Goal: Complete application form: Complete application form

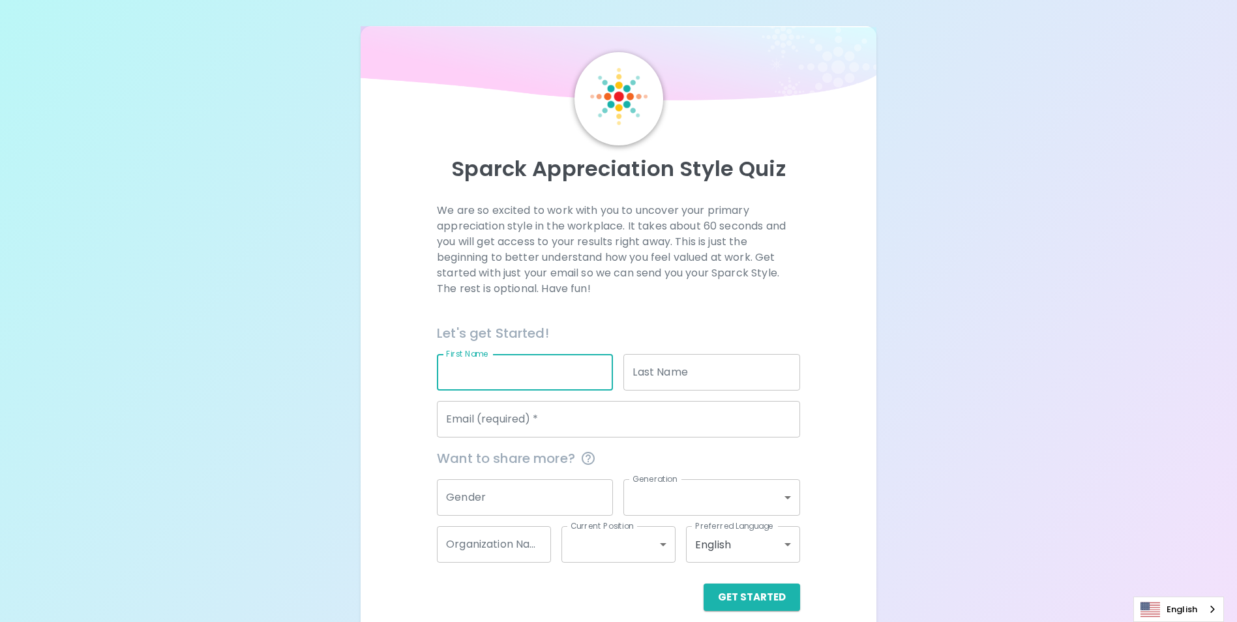
click at [806, 273] on div "We are so excited to work with you to uncover your primary appreciation style i…" at bounding box center [618, 407] width 484 height 408
click at [565, 367] on input "First Name" at bounding box center [525, 372] width 176 height 37
type input "Amontep"
type input "Chairach"
type input "[EMAIL_ADDRESS][DOMAIN_NAME]"
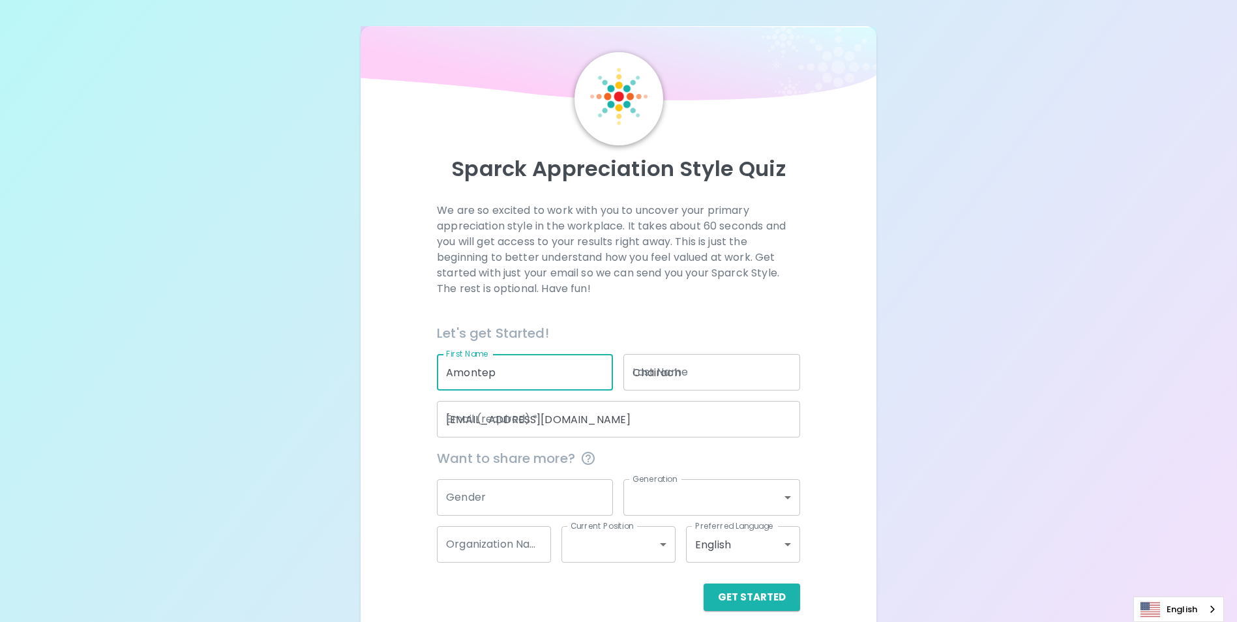
type input "Seagate"
click at [898, 306] on div "Sparck Appreciation Style Quiz We are so excited to work with you to uncover yo…" at bounding box center [618, 318] width 1237 height 637
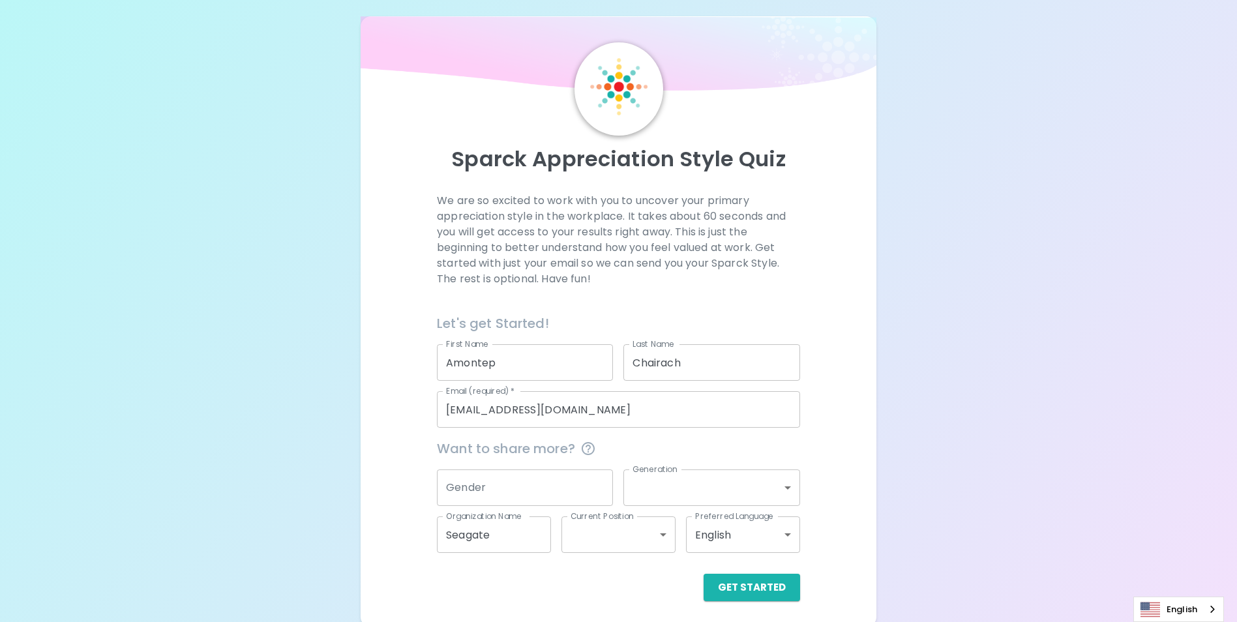
scroll to position [15, 0]
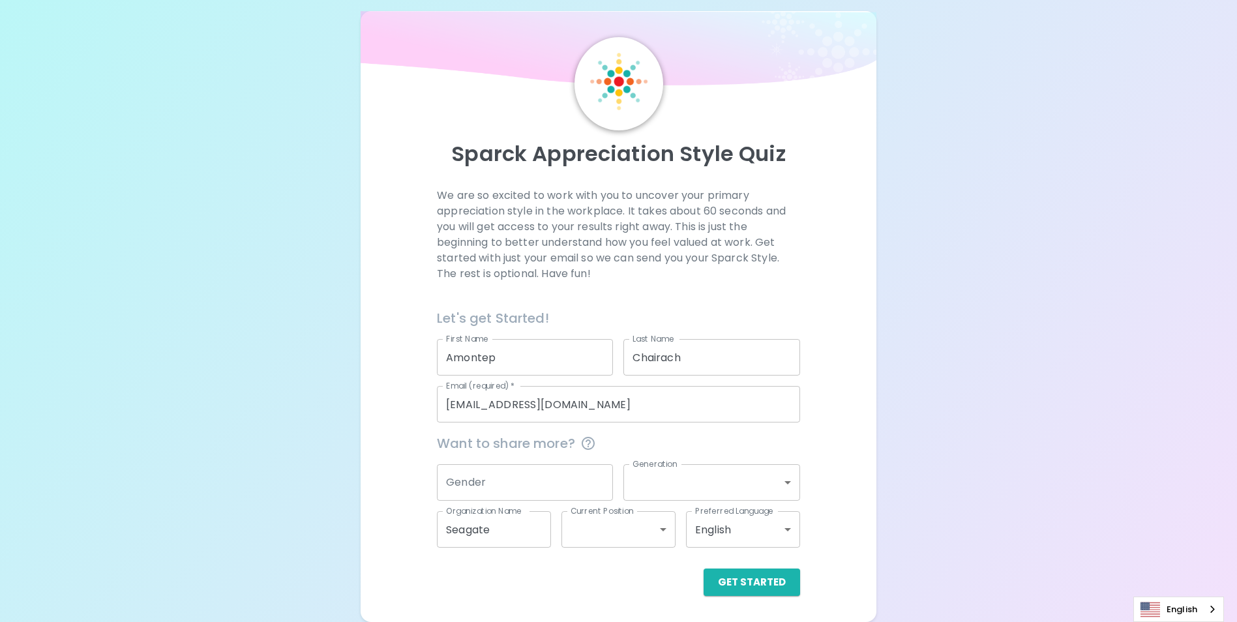
click at [600, 477] on input "Gender" at bounding box center [525, 482] width 176 height 37
click at [939, 389] on div "Sparck Appreciation Style Quiz We are so excited to work with you to uncover yo…" at bounding box center [618, 303] width 1237 height 637
click at [767, 491] on body "Sparck Appreciation Style Quiz We are so excited to work with you to uncover yo…" at bounding box center [618, 303] width 1237 height 637
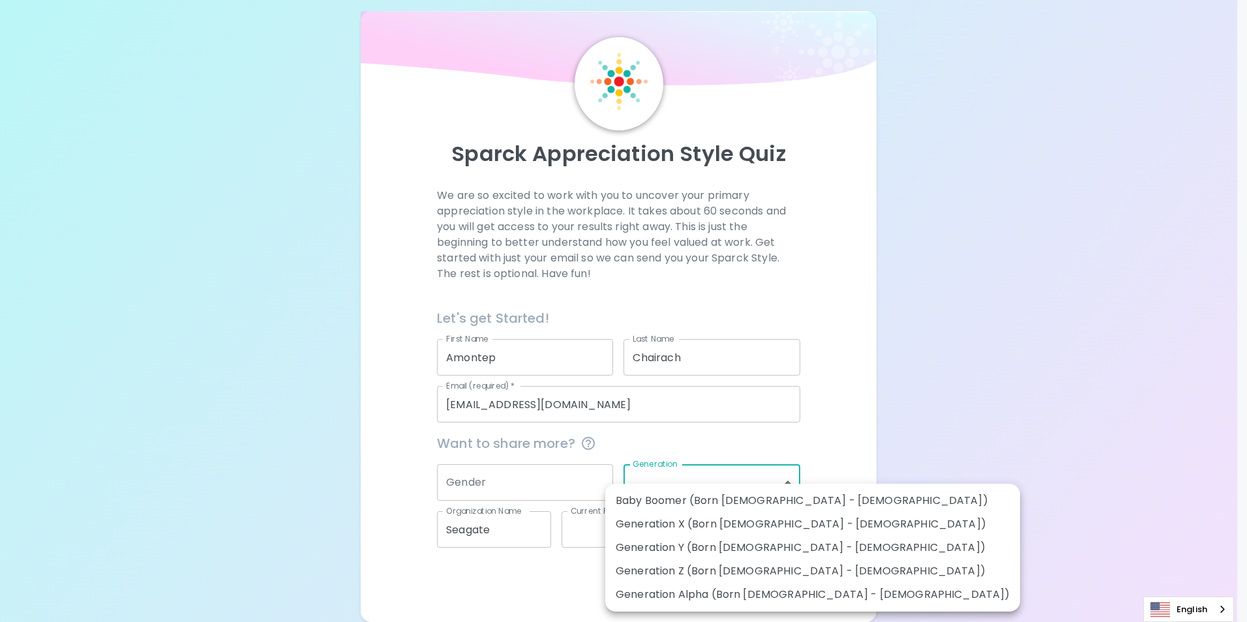
click at [937, 394] on div at bounding box center [623, 311] width 1247 height 622
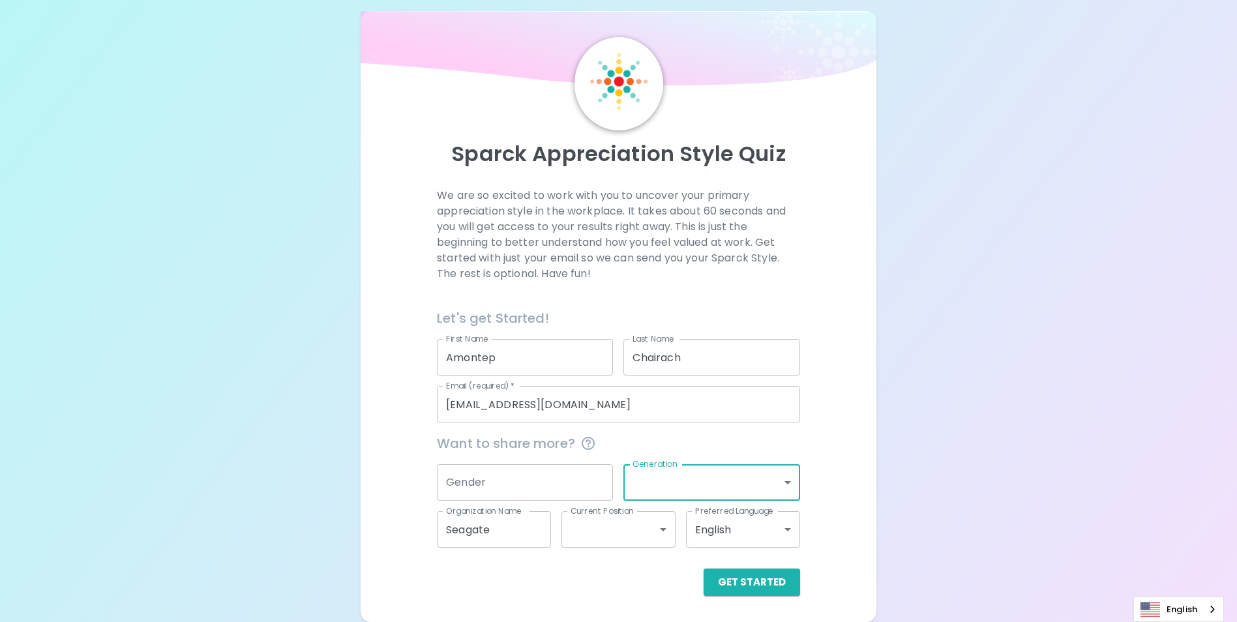
click at [663, 525] on body "Sparck Appreciation Style Quiz We are so excited to work with you to uncover yo…" at bounding box center [618, 303] width 1237 height 637
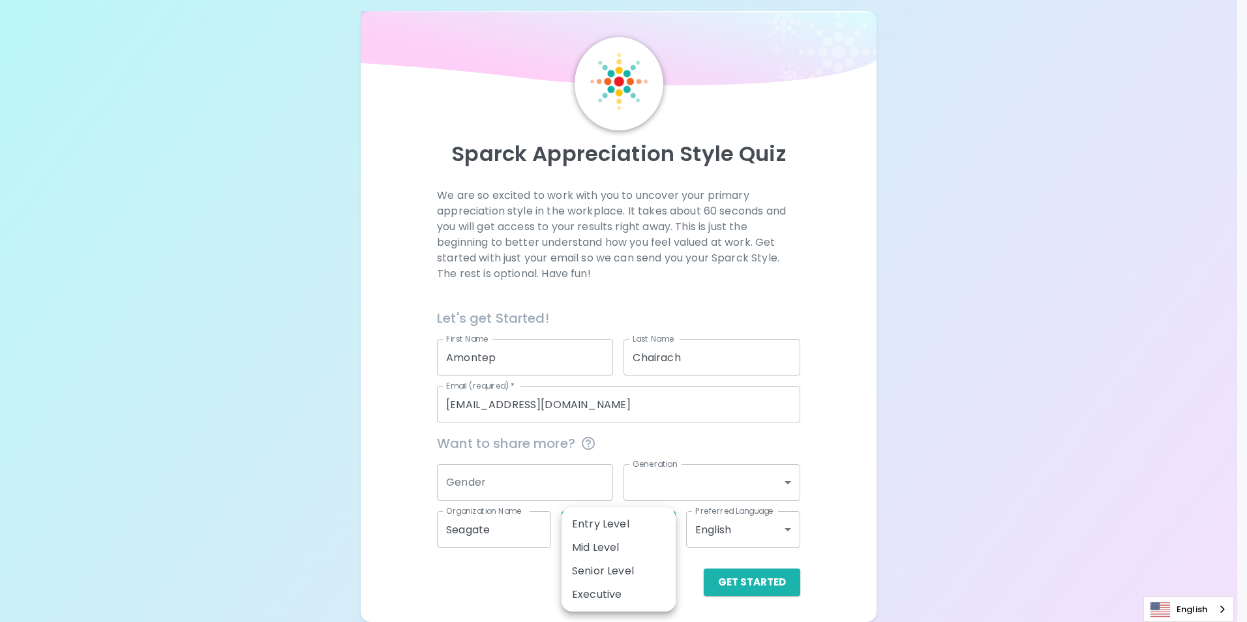
click at [910, 400] on div at bounding box center [623, 311] width 1247 height 622
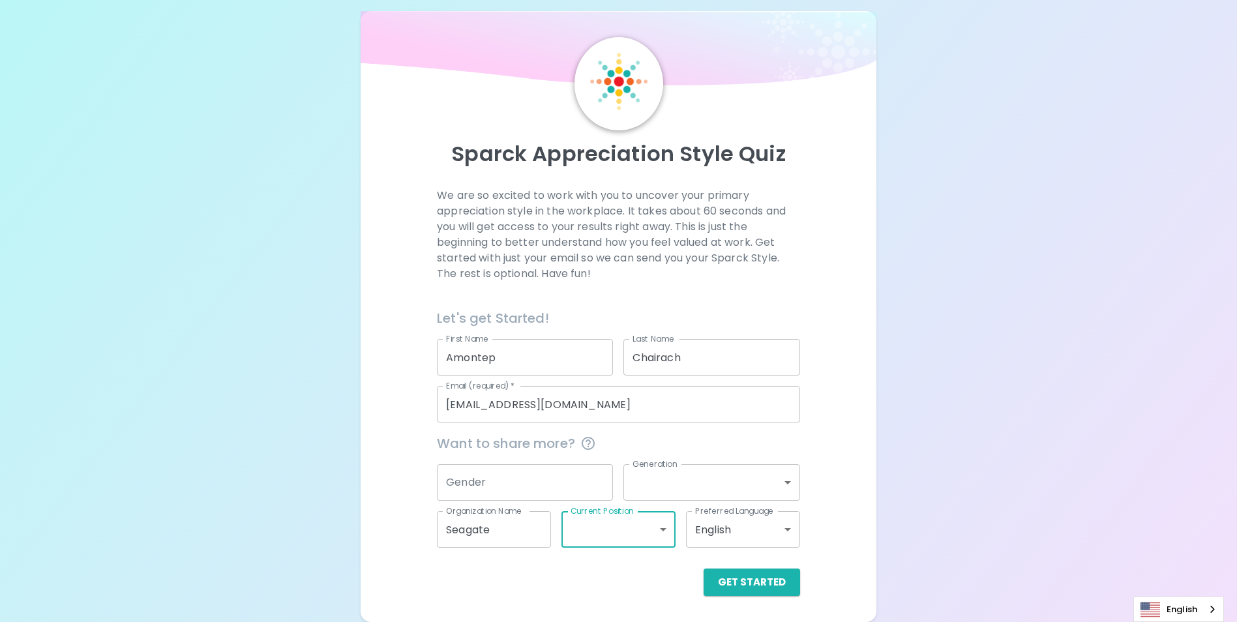
click at [946, 400] on div "Sparck Appreciation Style Quiz We are so excited to work with you to uncover yo…" at bounding box center [618, 303] width 1237 height 637
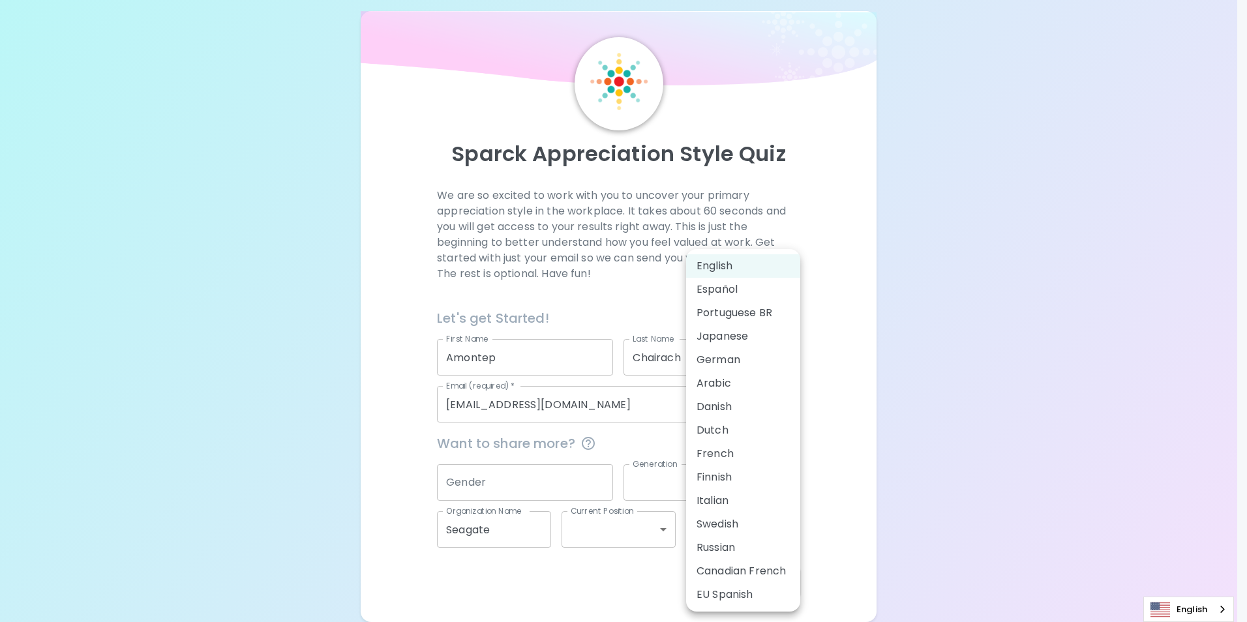
click at [786, 535] on body "Sparck Appreciation Style Quiz We are so excited to work with you to uncover yo…" at bounding box center [623, 303] width 1247 height 637
click at [1032, 452] on div at bounding box center [623, 311] width 1247 height 622
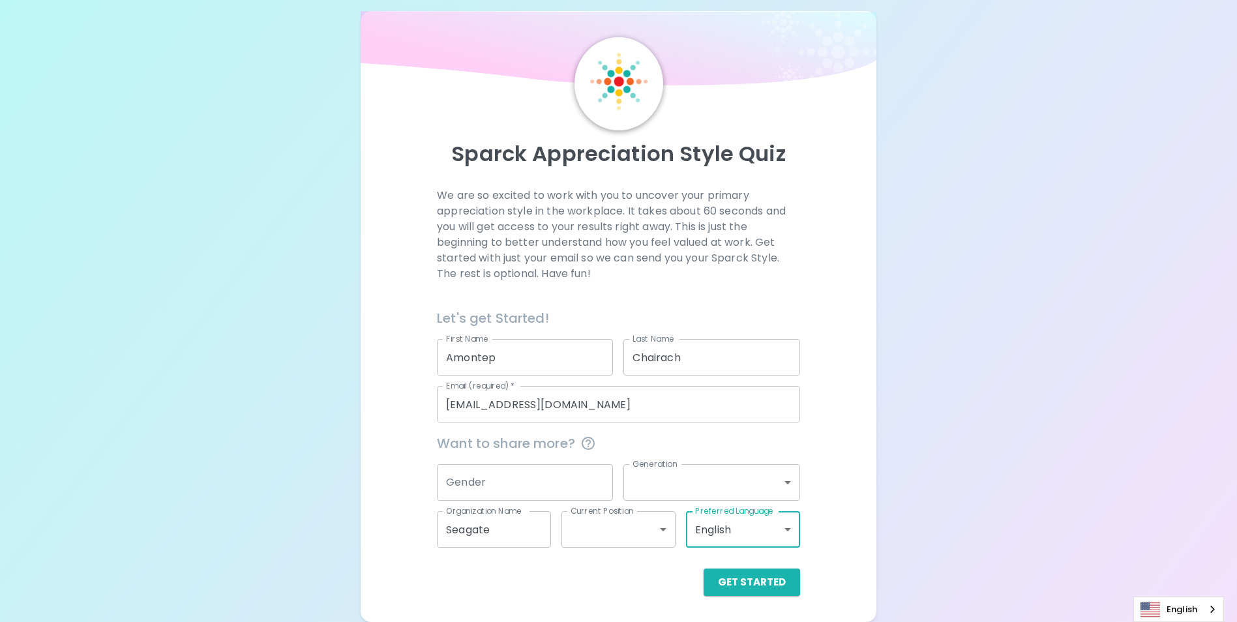
click at [782, 540] on body "Sparck Appreciation Style Quiz We are so excited to work with you to uncover yo…" at bounding box center [618, 303] width 1237 height 637
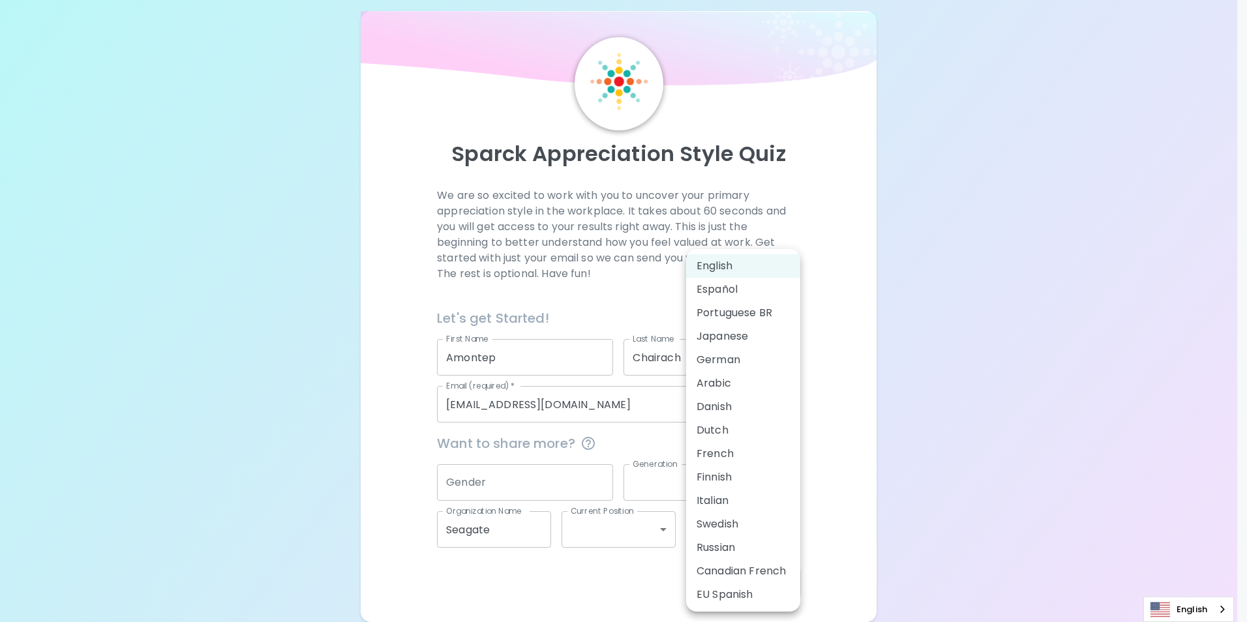
click at [912, 354] on div at bounding box center [623, 311] width 1247 height 622
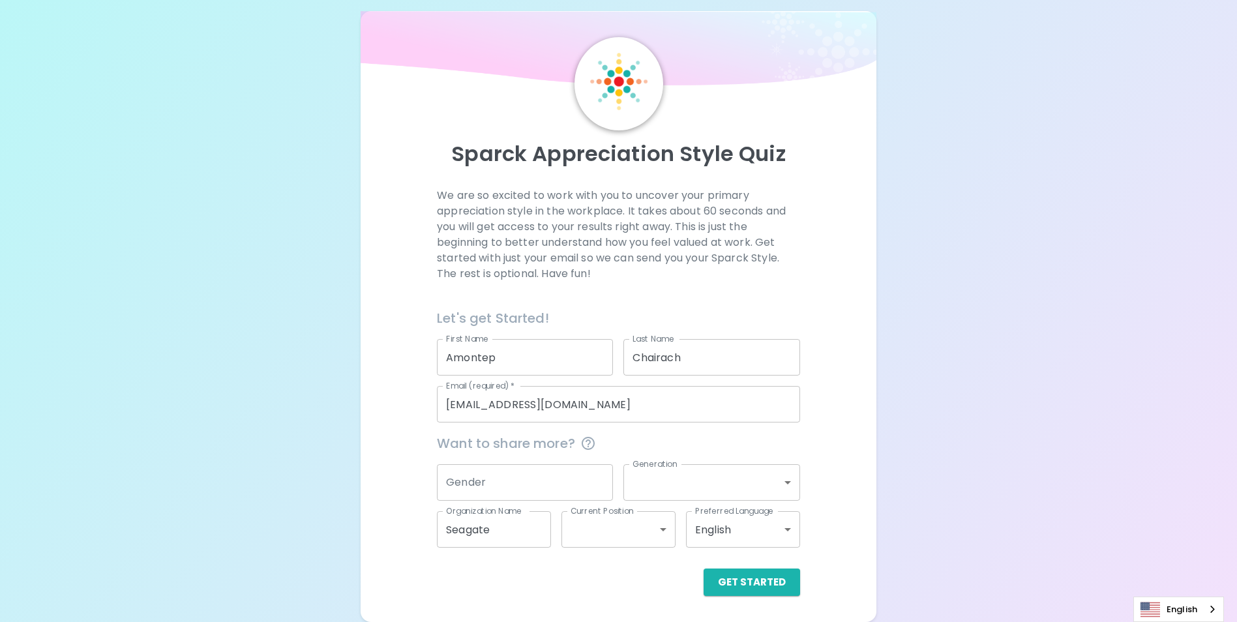
scroll to position [14, 0]
click at [752, 585] on button "Get Started" at bounding box center [752, 582] width 96 height 27
click at [765, 587] on button "Get Started" at bounding box center [738, 582] width 123 height 27
click at [921, 430] on div "Sparck Appreciation Style Quiz We are so excited to work with you to uncover yo…" at bounding box center [618, 303] width 1237 height 637
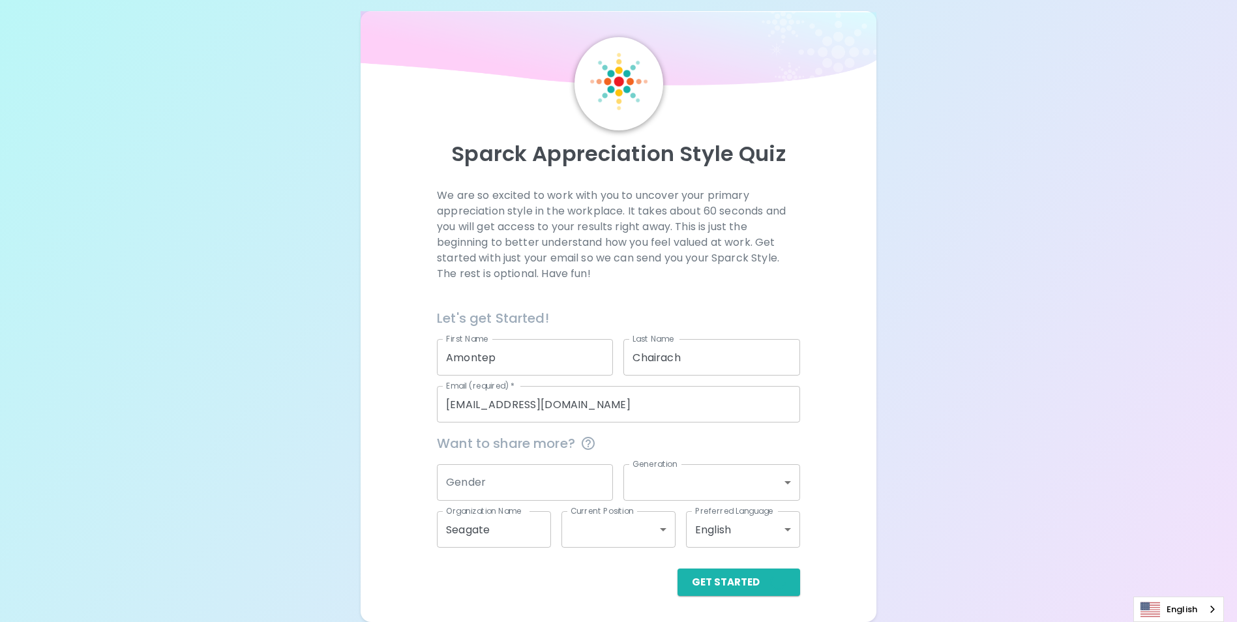
click at [921, 430] on div "Sparck Appreciation Style Quiz We are so excited to work with you to uncover yo…" at bounding box center [618, 303] width 1237 height 637
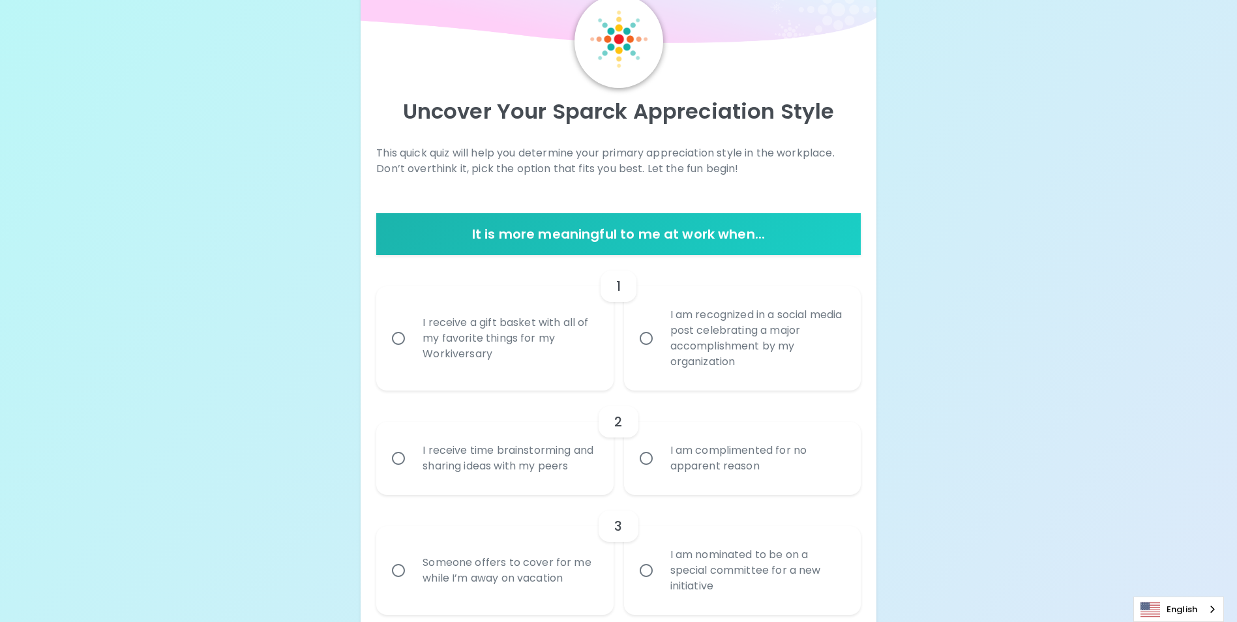
scroll to position [80, 0]
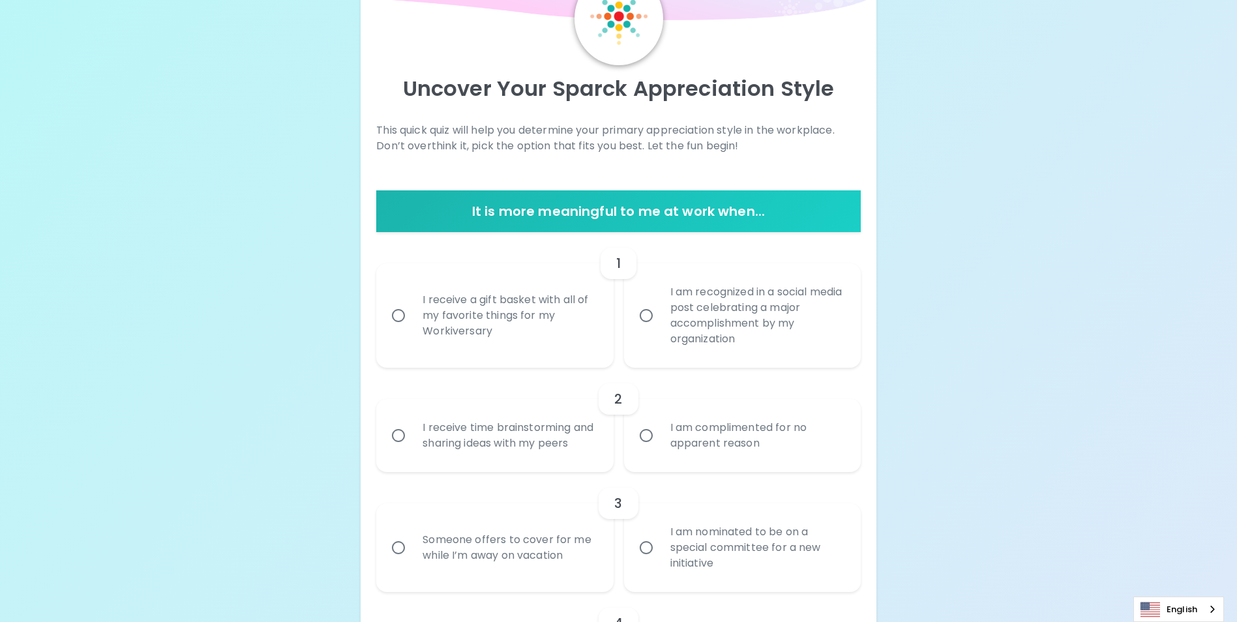
click at [437, 333] on div "I receive a gift basket with all of my favorite things for my Workiversary" at bounding box center [509, 315] width 194 height 78
click at [412, 329] on input "I receive a gift basket with all of my favorite things for my Workiversary" at bounding box center [398, 315] width 27 height 27
radio input "true"
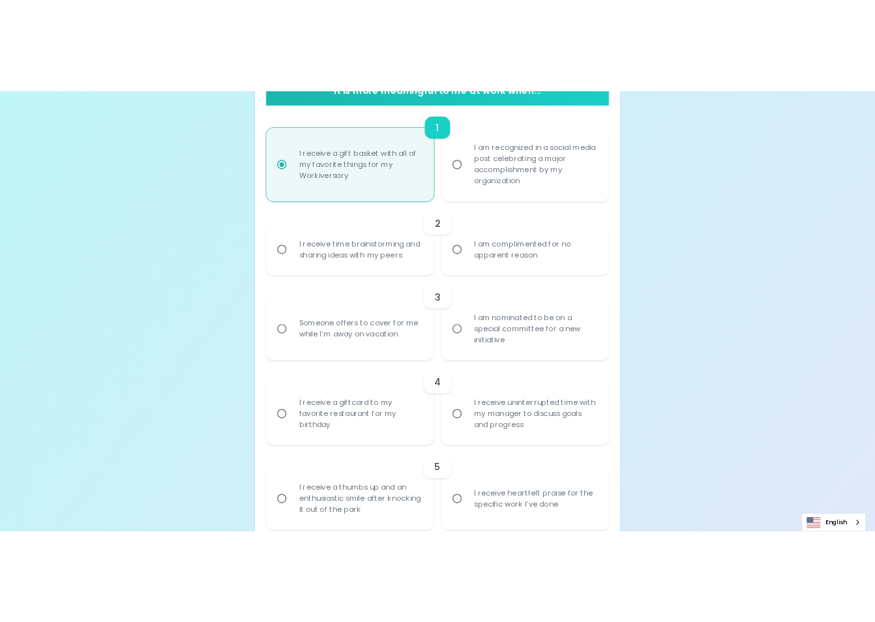
scroll to position [315, 0]
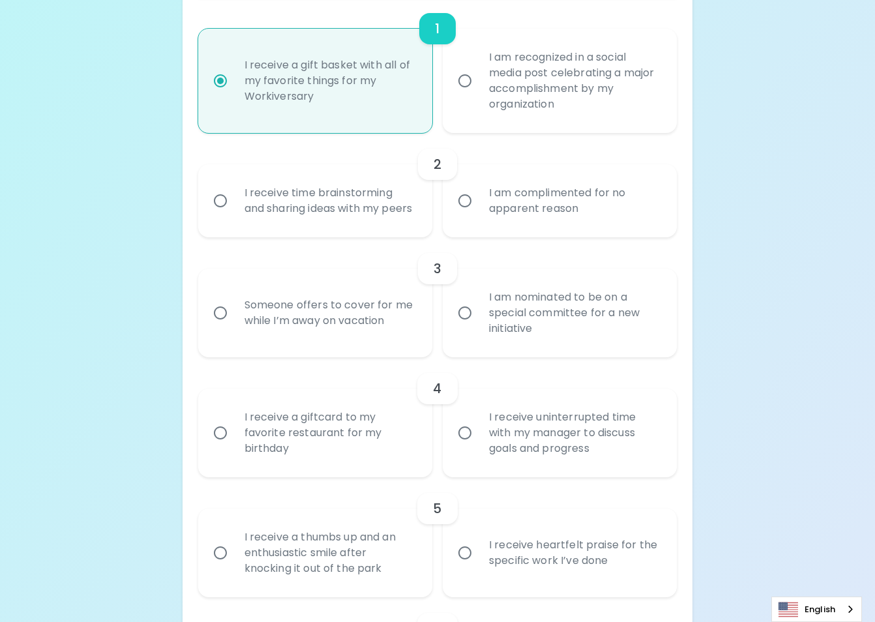
click at [258, 187] on div "I receive time brainstorming and sharing ideas with my peers" at bounding box center [329, 201] width 191 height 63
click at [234, 187] on input "I receive time brainstorming and sharing ideas with my peers" at bounding box center [220, 200] width 27 height 27
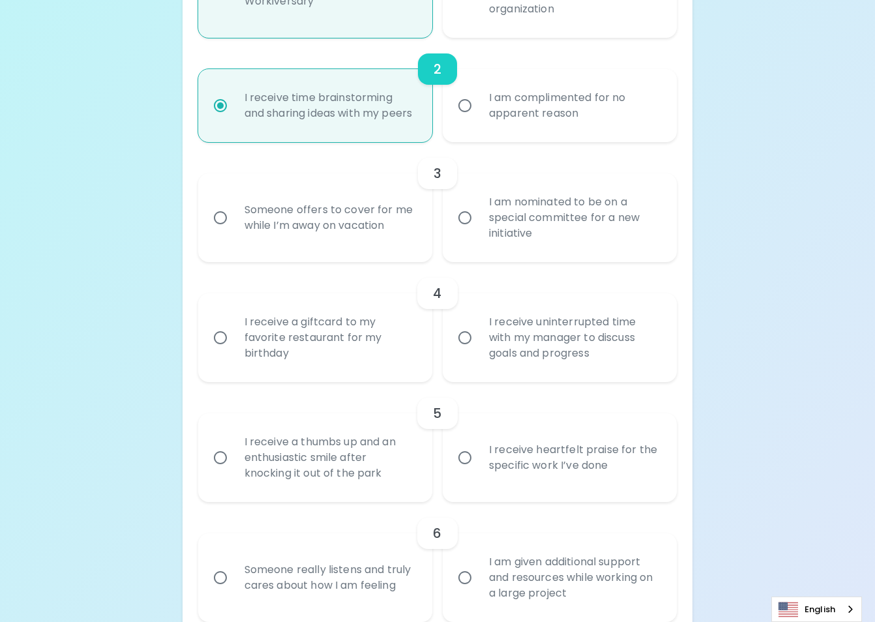
scroll to position [419, 0]
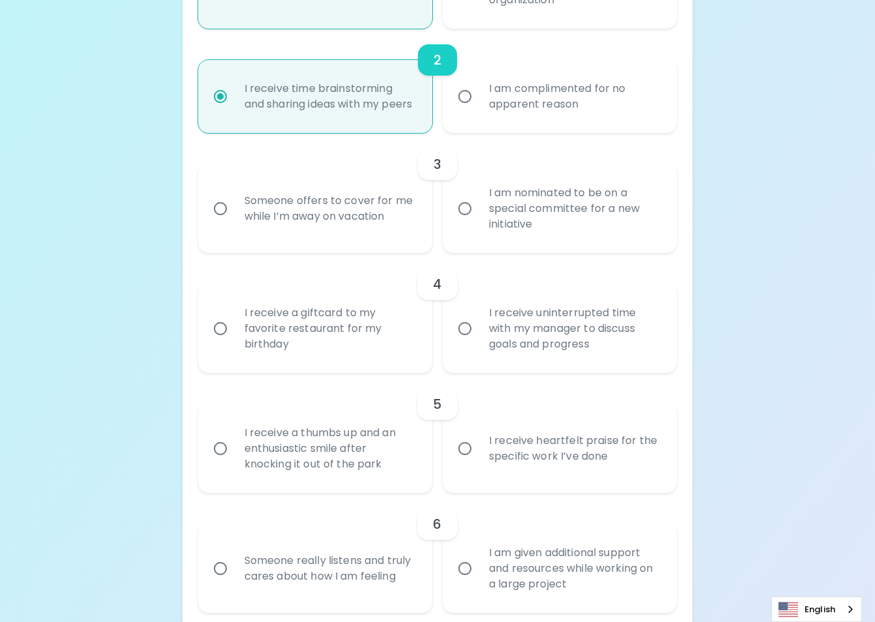
radio input "true"
click at [606, 230] on div "I am nominated to be on a special committee for a new initiative" at bounding box center [574, 209] width 191 height 78
click at [479, 222] on input "I am nominated to be on a special committee for a new initiative" at bounding box center [464, 208] width 27 height 27
radio input "false"
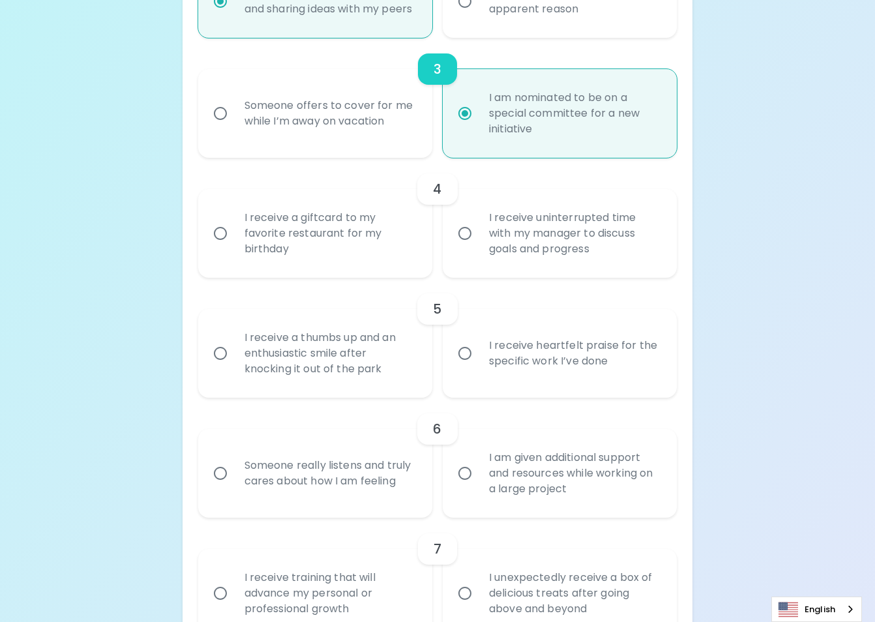
scroll to position [524, 0]
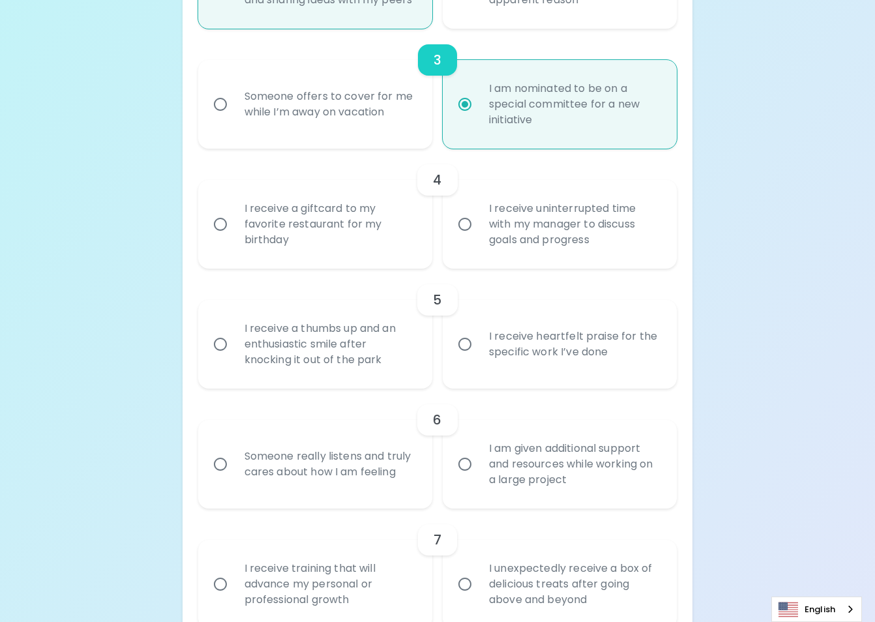
radio input "true"
click at [559, 245] on div "I receive uninterrupted time with my manager to discuss goals and progress" at bounding box center [574, 224] width 191 height 78
click at [479, 238] on input "I receive uninterrupted time with my manager to discuss goals and progress" at bounding box center [464, 224] width 27 height 27
radio input "false"
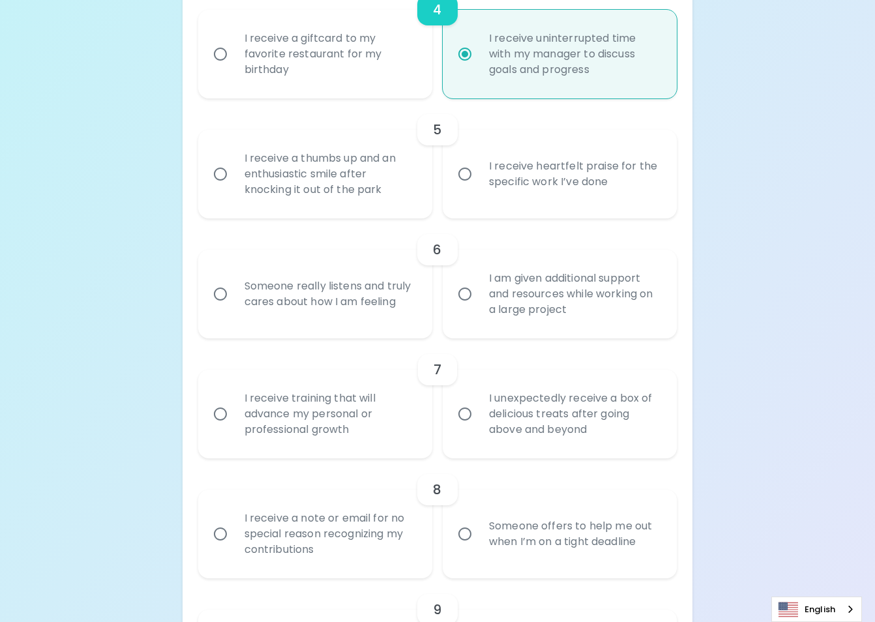
scroll to position [693, 0]
radio input "true"
click at [563, 185] on div "I receive heartfelt praise for the specific work I’ve done" at bounding box center [574, 174] width 191 height 63
click at [479, 185] on input "I receive heartfelt praise for the specific work I’ve done" at bounding box center [464, 174] width 27 height 27
radio input "false"
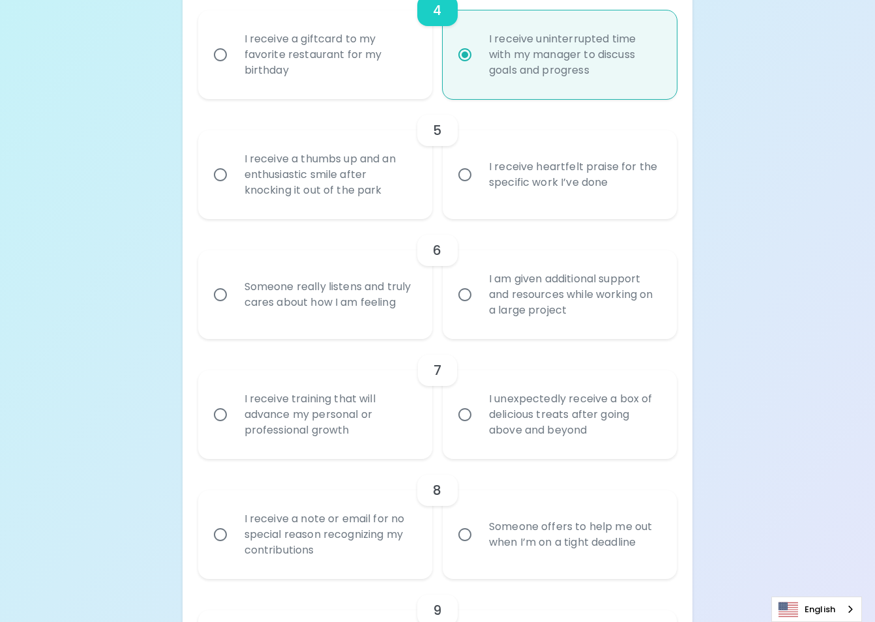
radio input "false"
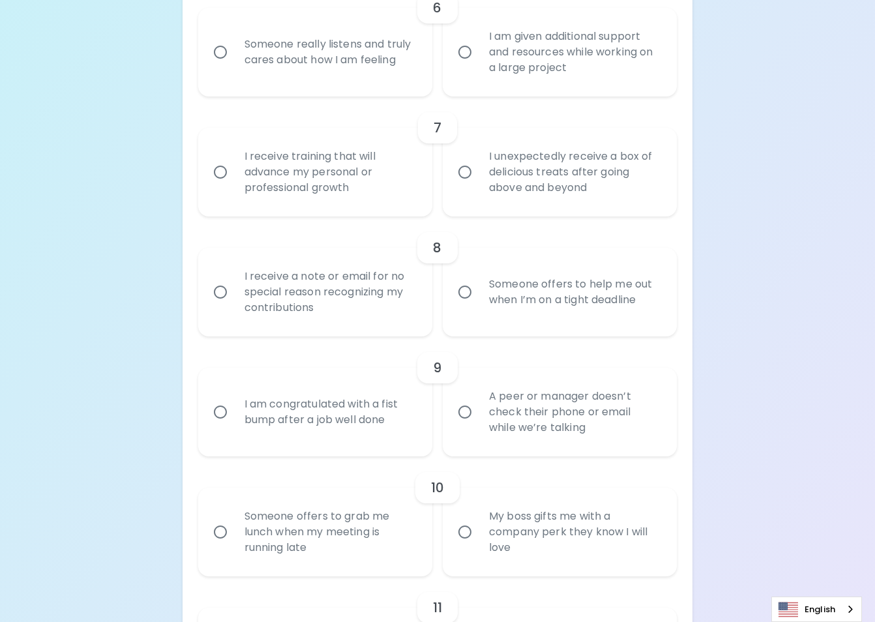
scroll to position [938, 0]
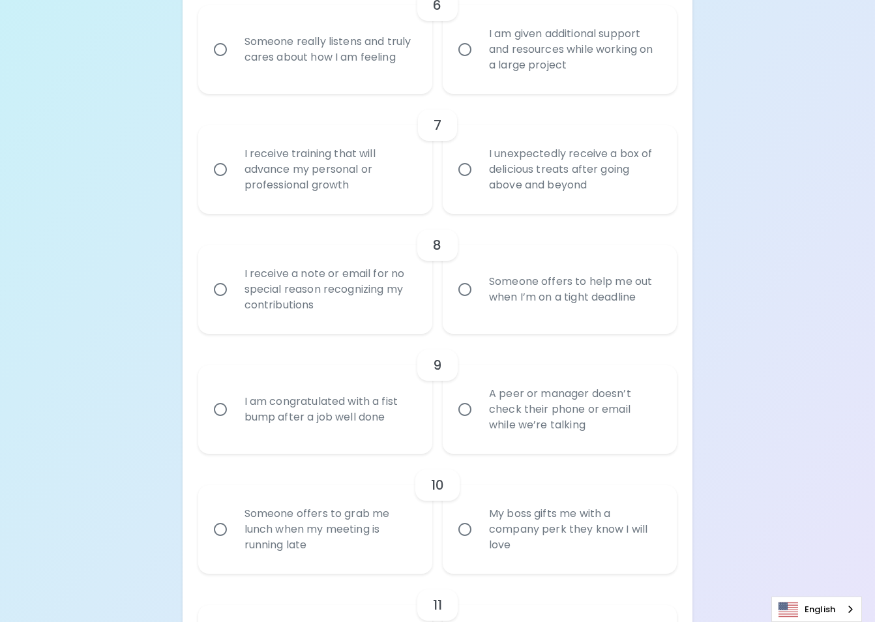
radio input "true"
click at [460, 63] on input "I am given additional support and resources while working on a large project" at bounding box center [464, 49] width 27 height 27
radio input "false"
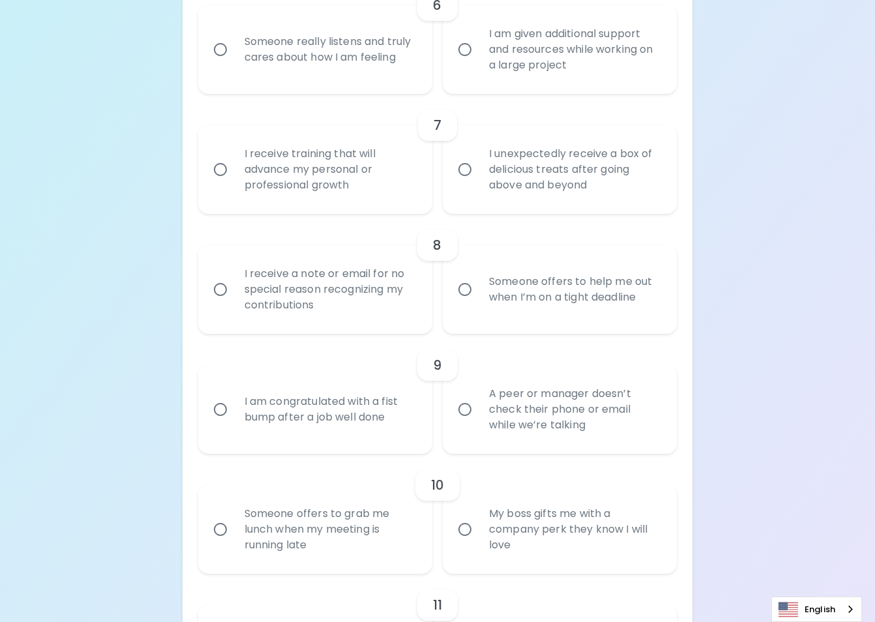
radio input "false"
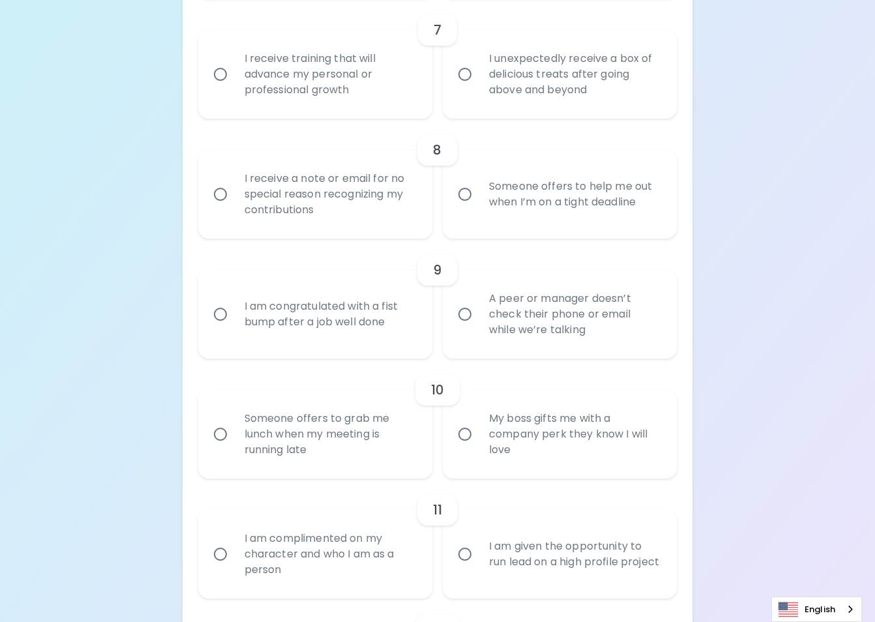
scroll to position [1043, 0]
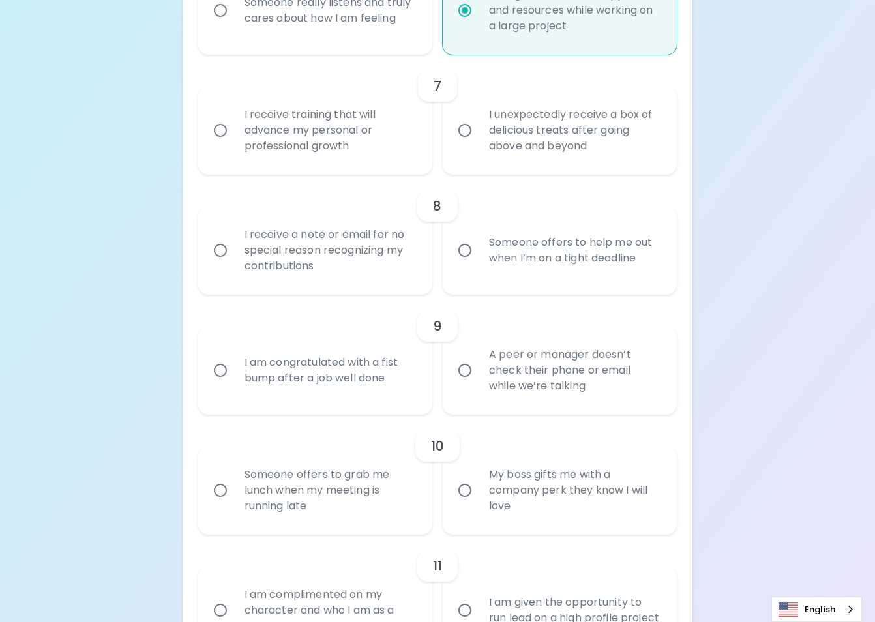
radio input "true"
click at [316, 135] on div "I receive training that will advance my personal or professional growth" at bounding box center [329, 130] width 191 height 78
click at [234, 135] on input "I receive training that will advance my personal or professional growth" at bounding box center [220, 130] width 27 height 27
radio input "false"
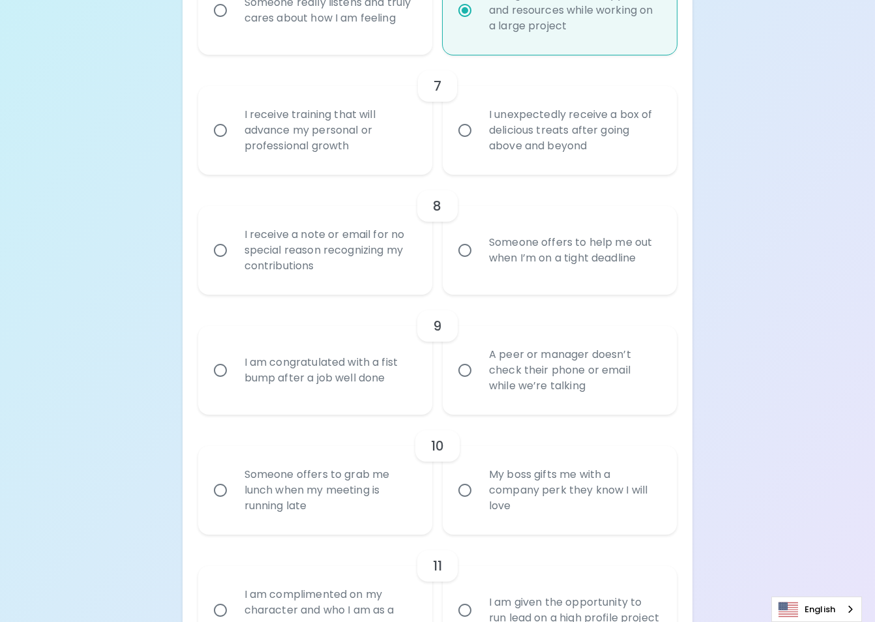
radio input "false"
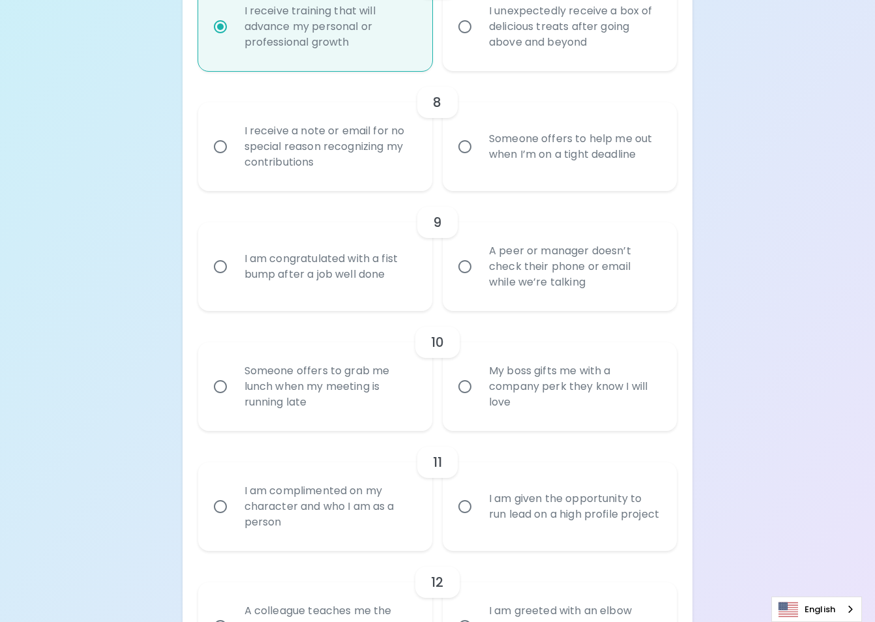
scroll to position [1082, 0]
radio input "true"
click at [617, 158] on div "Someone offers to help me out when I’m on a tight deadline" at bounding box center [574, 146] width 191 height 63
click at [479, 158] on input "Someone offers to help me out when I’m on a tight deadline" at bounding box center [464, 145] width 27 height 27
radio input "false"
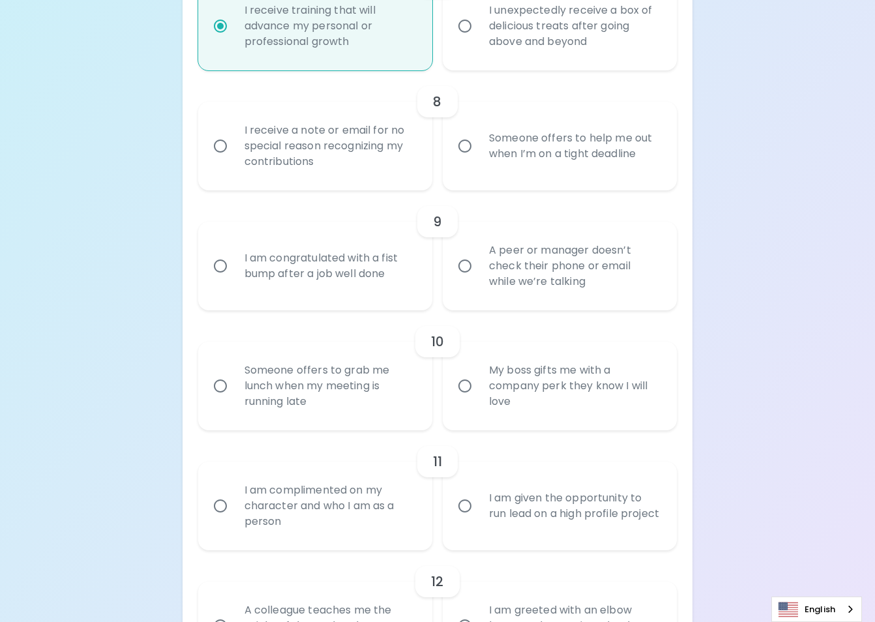
radio input "false"
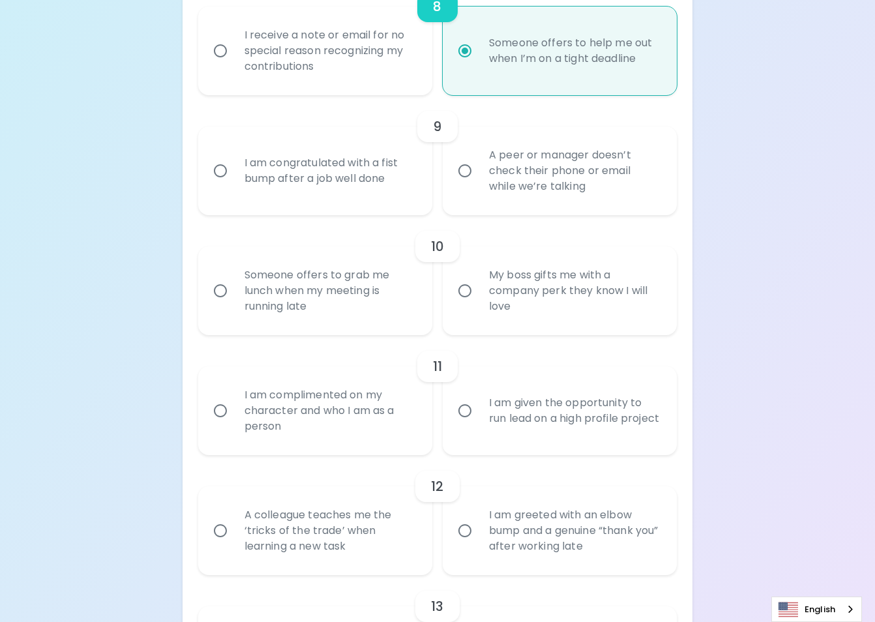
scroll to position [1186, 0]
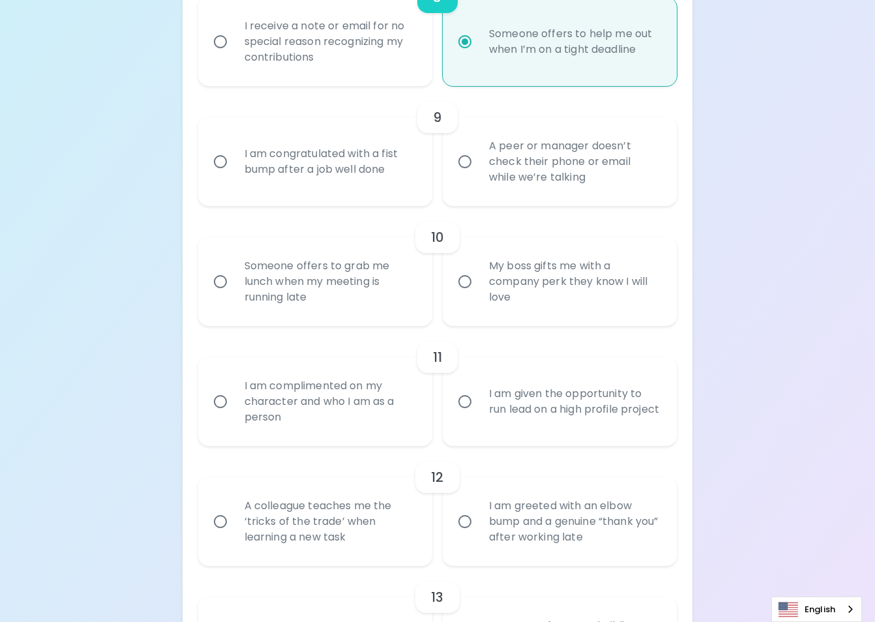
radio input "true"
click at [633, 179] on div "A peer or manager doesn’t check their phone or email while we’re talking" at bounding box center [574, 162] width 191 height 78
click at [479, 175] on input "A peer or manager doesn’t check their phone or email while we’re talking" at bounding box center [464, 161] width 27 height 27
radio input "false"
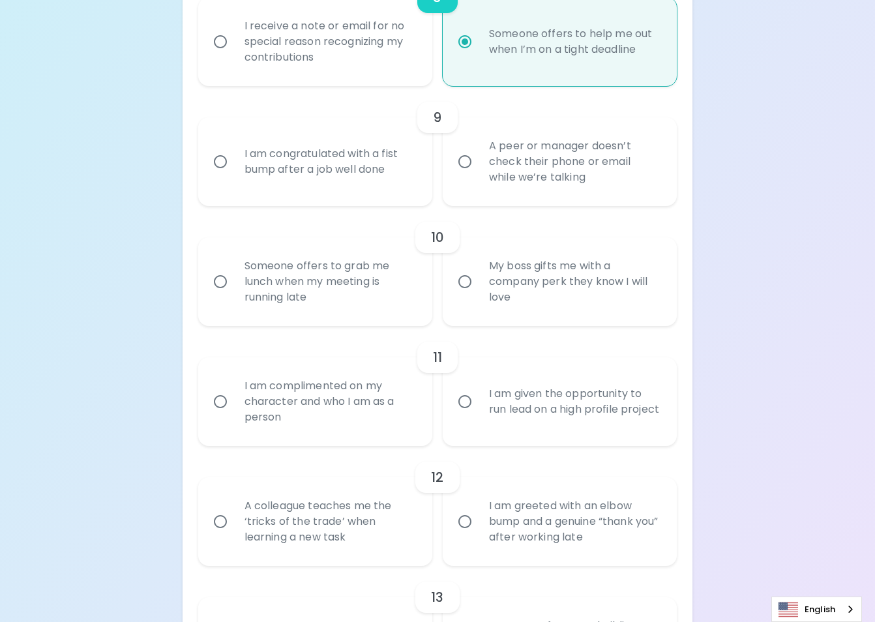
radio input "false"
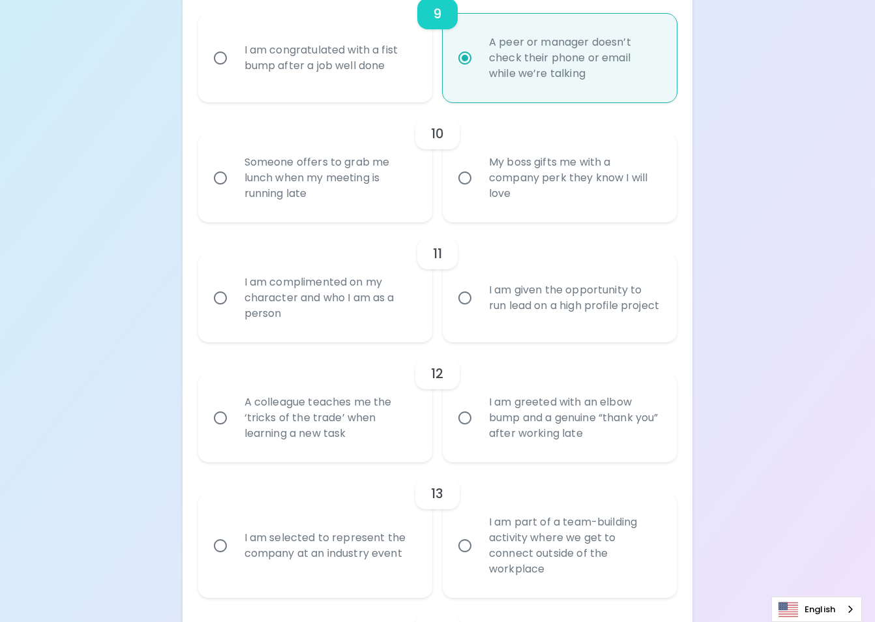
scroll to position [1290, 0]
radio input "true"
click at [566, 197] on div "My boss gifts me with a company perk they know I will love" at bounding box center [574, 177] width 191 height 78
click at [479, 191] on input "My boss gifts me with a company perk they know I will love" at bounding box center [464, 177] width 27 height 27
radio input "false"
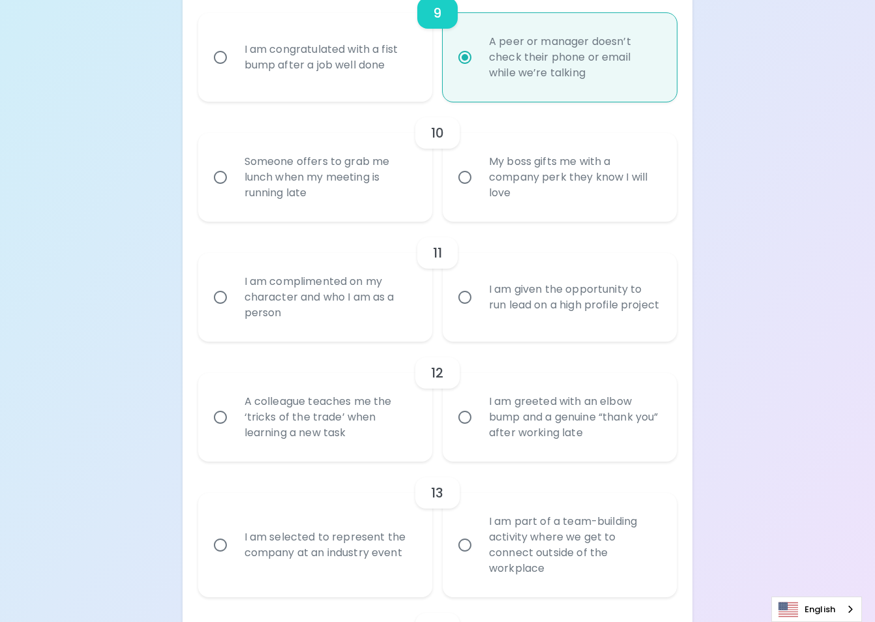
radio input "false"
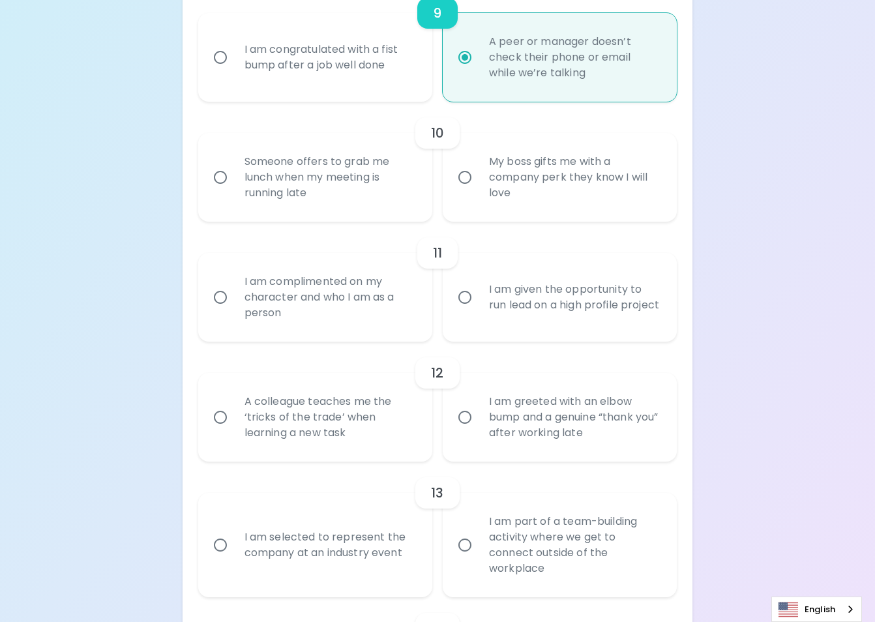
radio input "false"
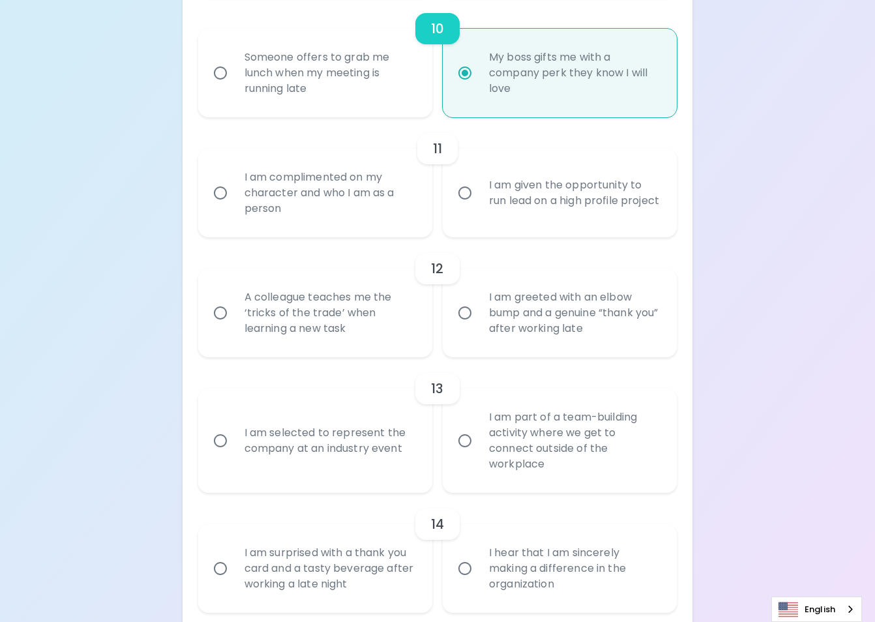
scroll to position [1525, 0]
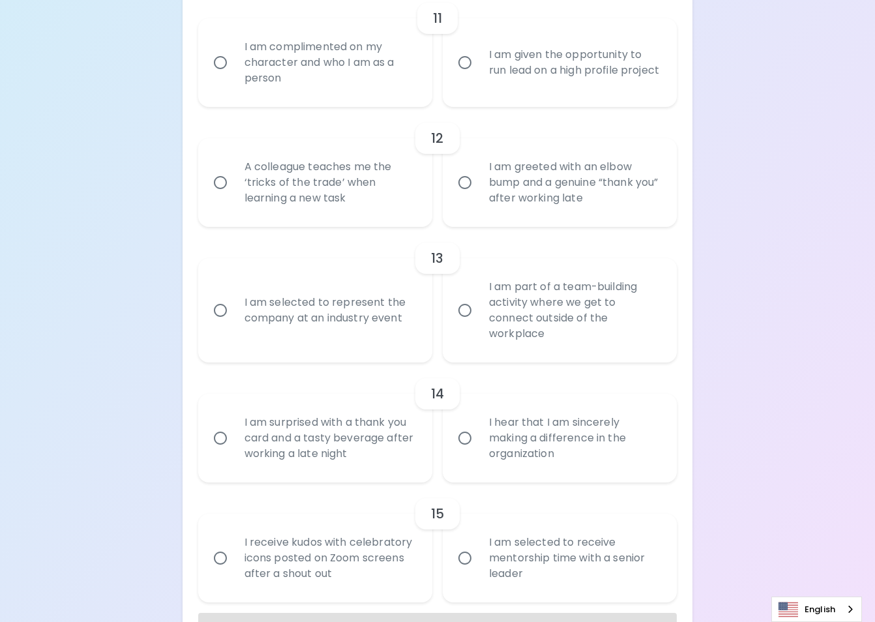
radio input "true"
click at [359, 185] on div "A colleague teaches me the ‘tricks of the trade’ when learning a new task" at bounding box center [329, 182] width 191 height 78
click at [234, 185] on input "A colleague teaches me the ‘tricks of the trade’ when learning a new task" at bounding box center [220, 182] width 27 height 27
radio input "false"
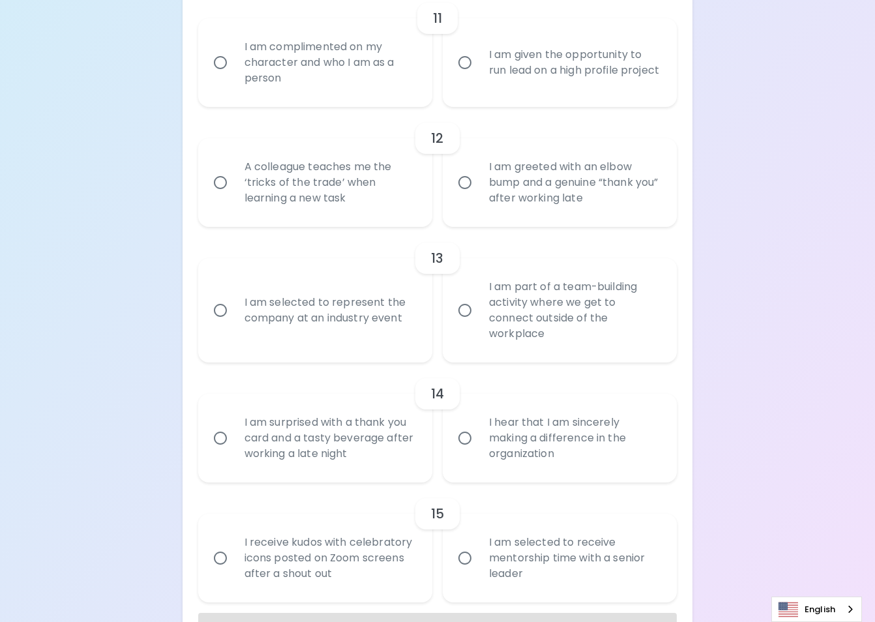
radio input "false"
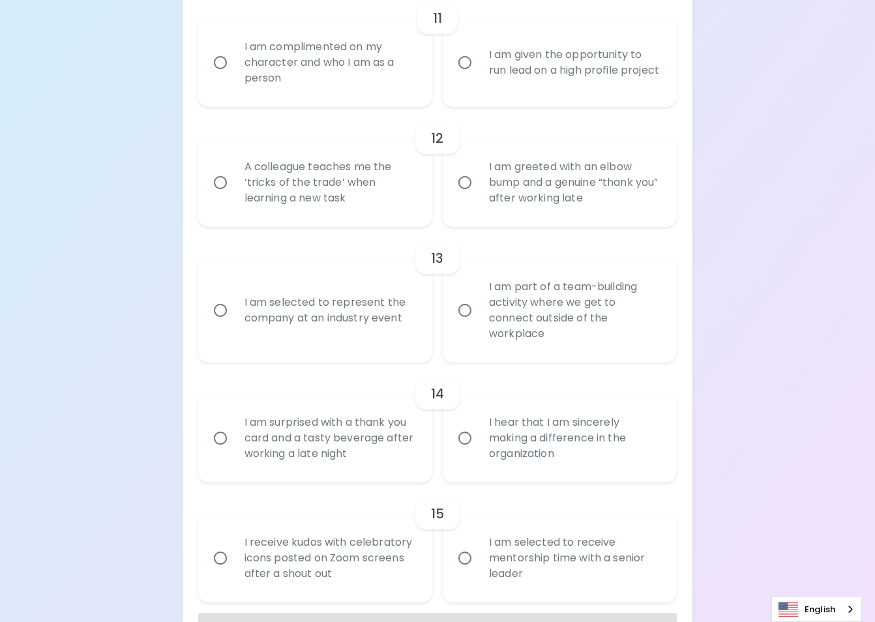
radio input "false"
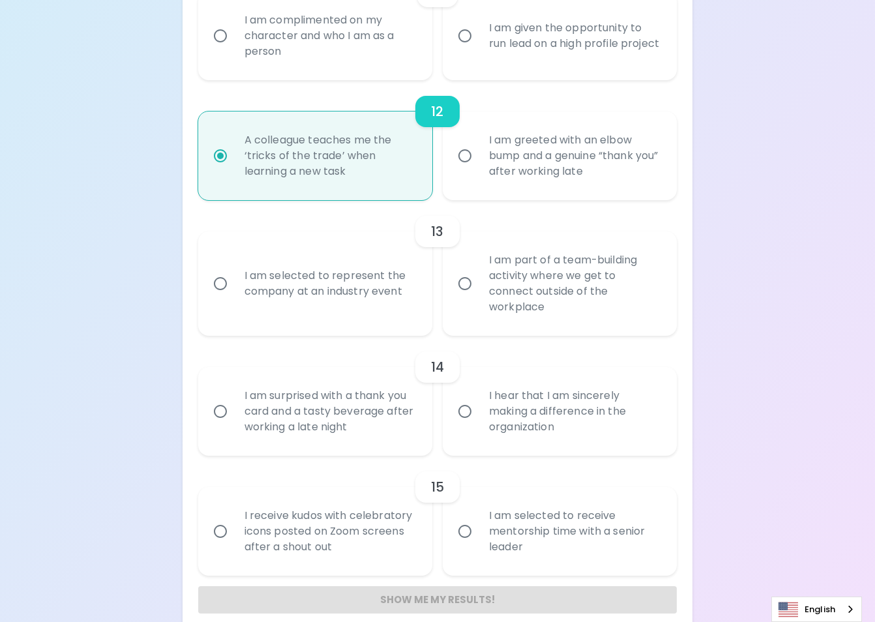
scroll to position [1520, 0]
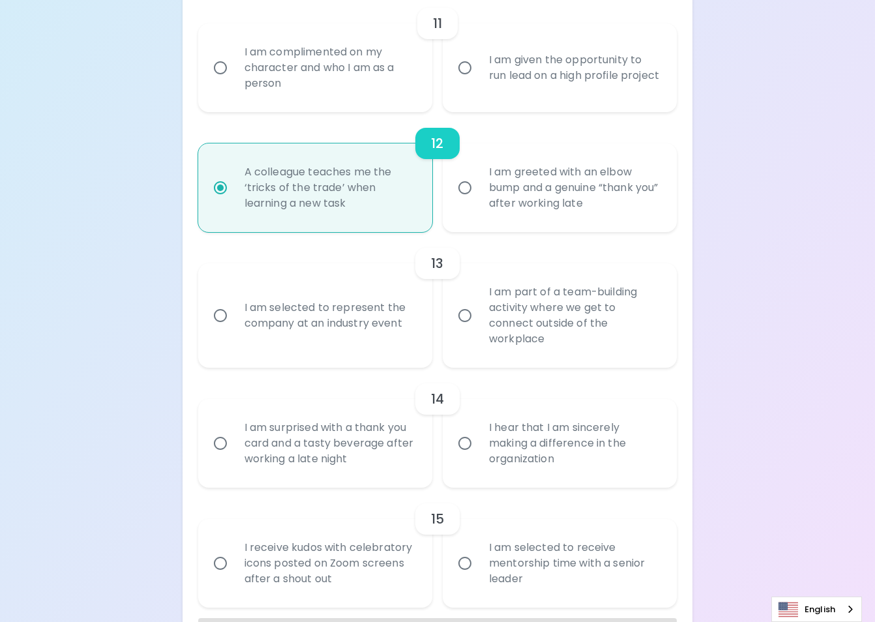
radio input "true"
click at [367, 59] on div "I am complimented on my character and who I am as a person" at bounding box center [329, 68] width 191 height 78
click at [234, 59] on input "I am complimented on my character and who I am as a person" at bounding box center [220, 67] width 27 height 27
radio input "false"
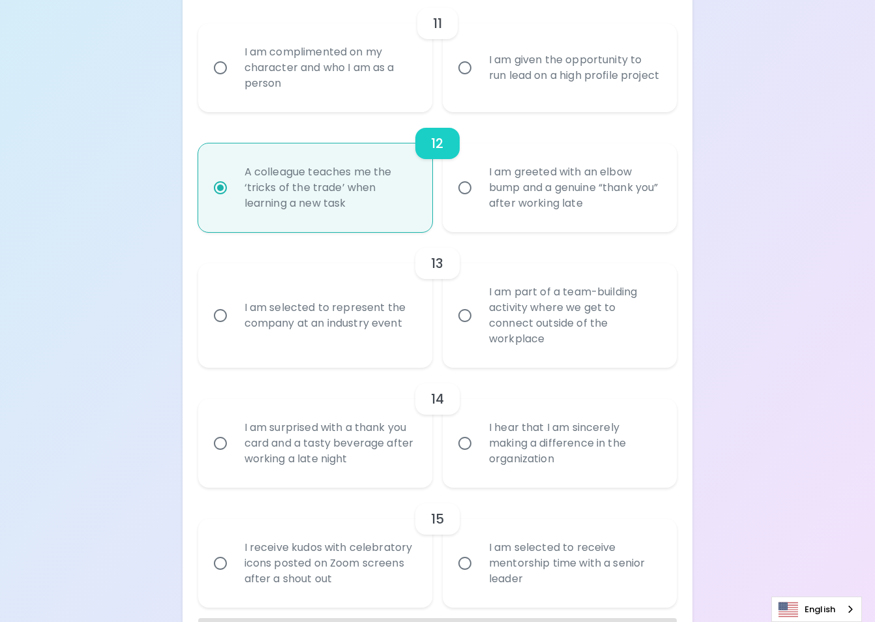
radio input "false"
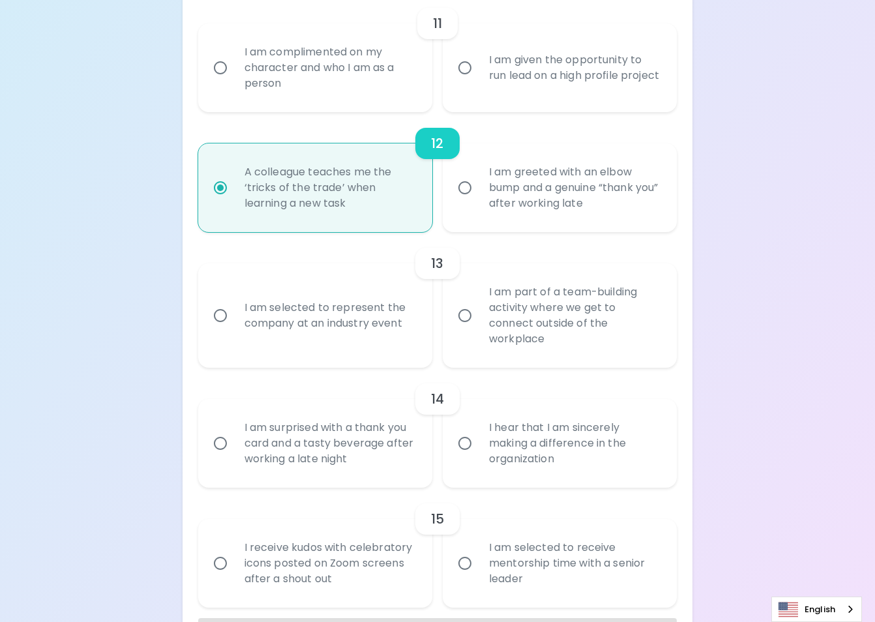
radio input "false"
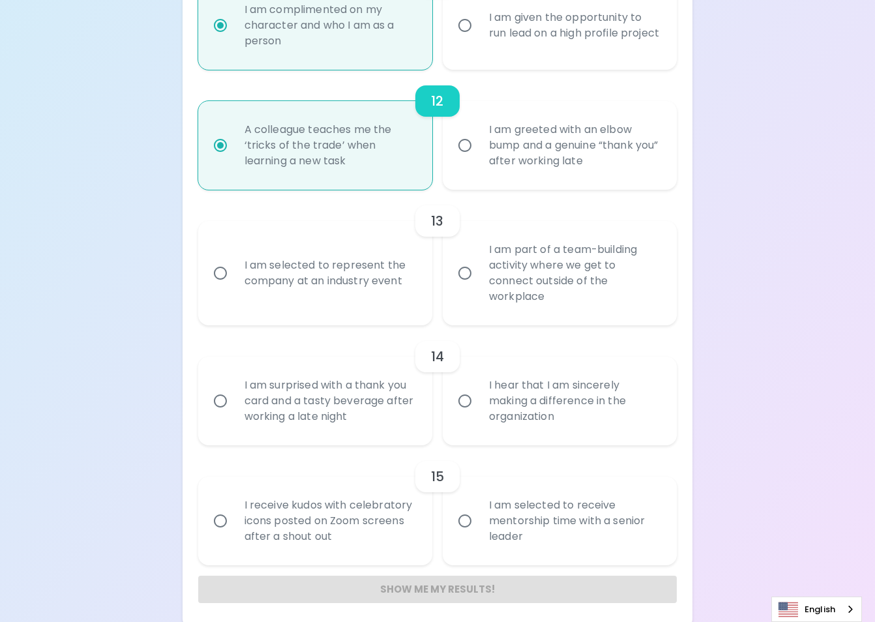
scroll to position [1585, 0]
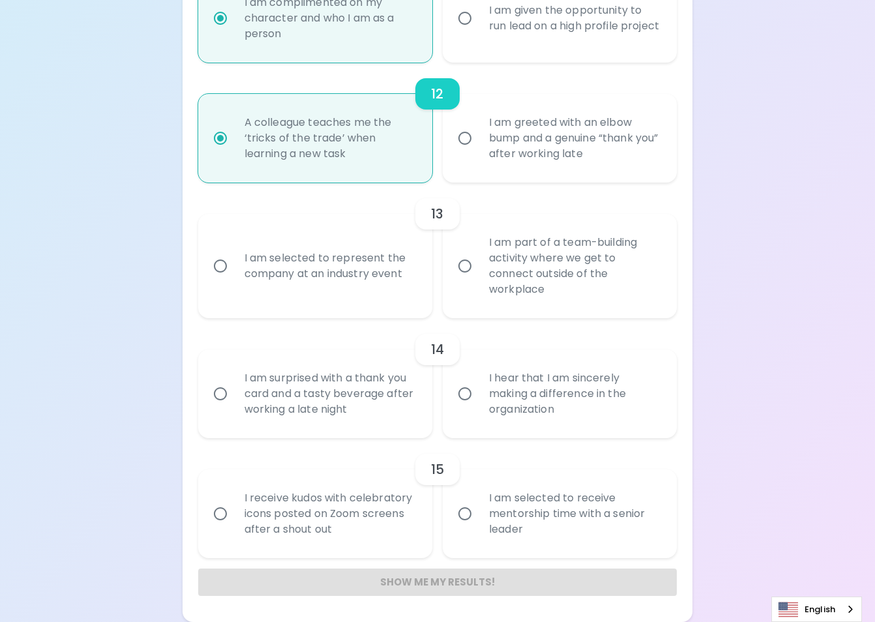
radio input "true"
click at [546, 267] on div "I am part of a team-building activity where we get to connect outside of the wo…" at bounding box center [574, 266] width 191 height 94
click at [479, 267] on input "I am part of a team-building activity where we get to connect outside of the wo…" at bounding box center [464, 265] width 27 height 27
radio input "false"
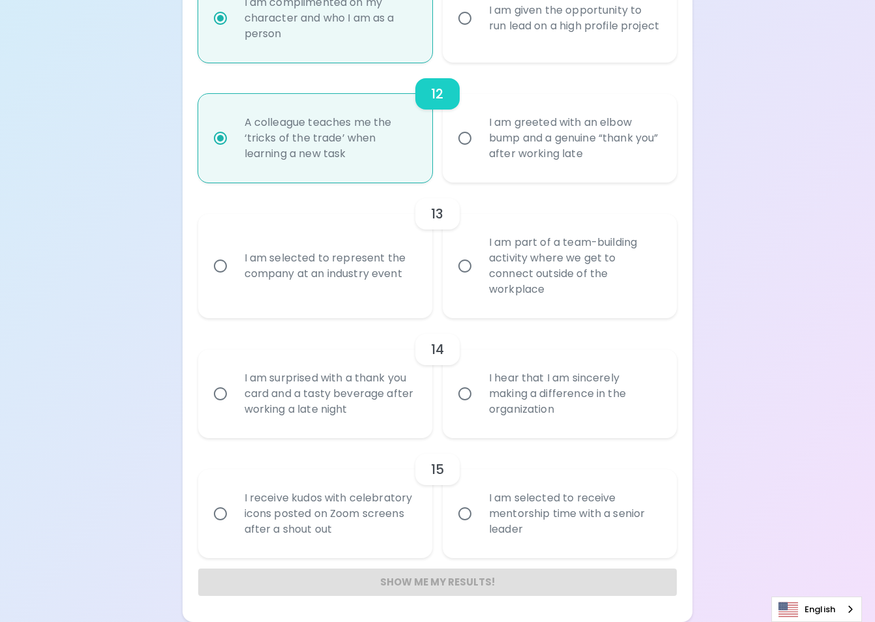
radio input "false"
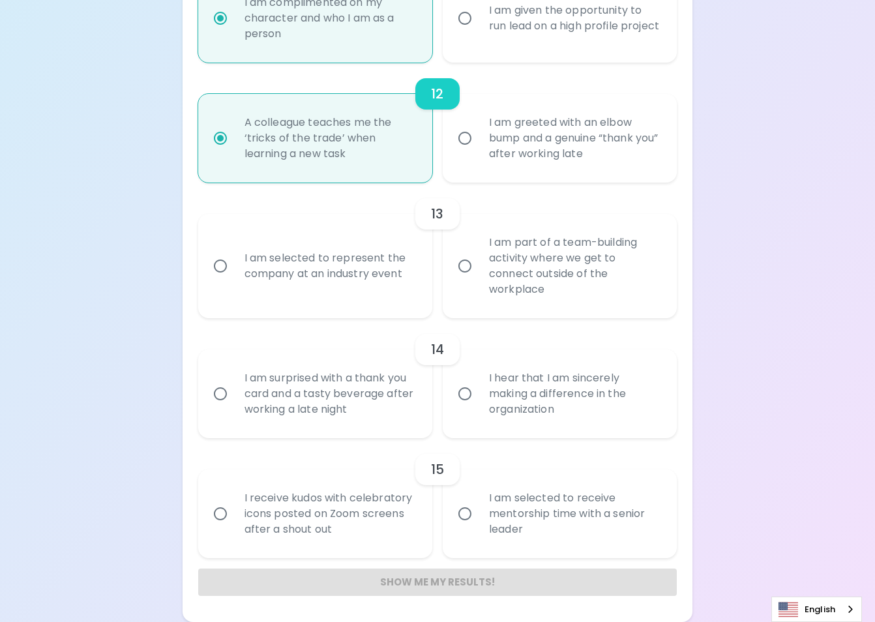
radio input "false"
radio input "true"
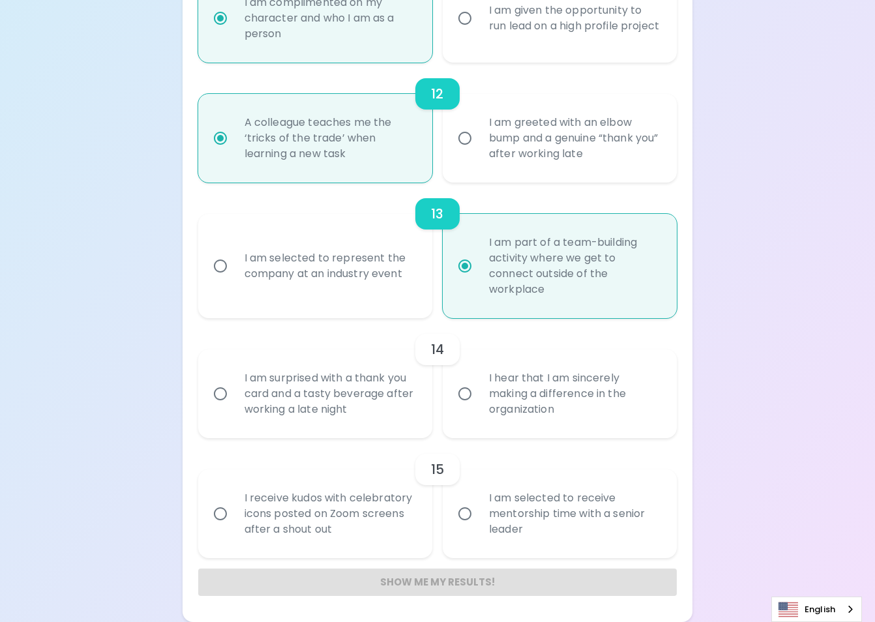
radio input "true"
click at [619, 403] on div "I hear that I am sincerely making a difference in the organization" at bounding box center [574, 394] width 191 height 78
click at [479, 403] on input "I hear that I am sincerely making a difference in the organization" at bounding box center [464, 393] width 27 height 27
radio input "false"
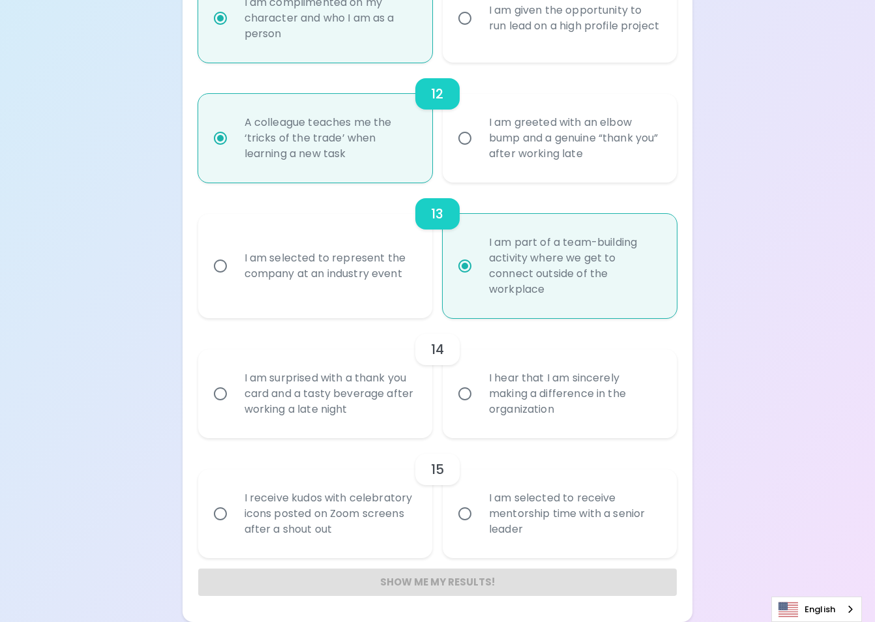
radio input "false"
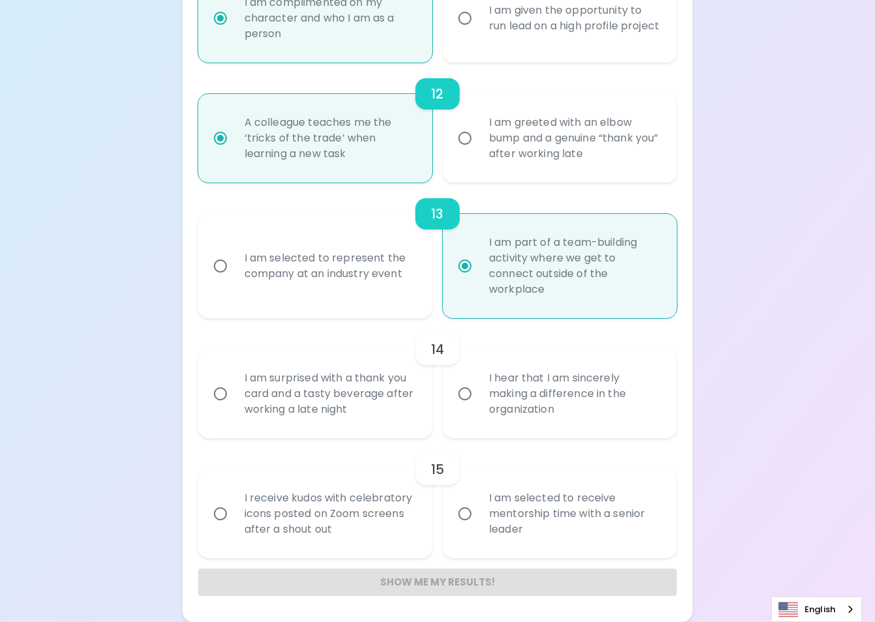
radio input "false"
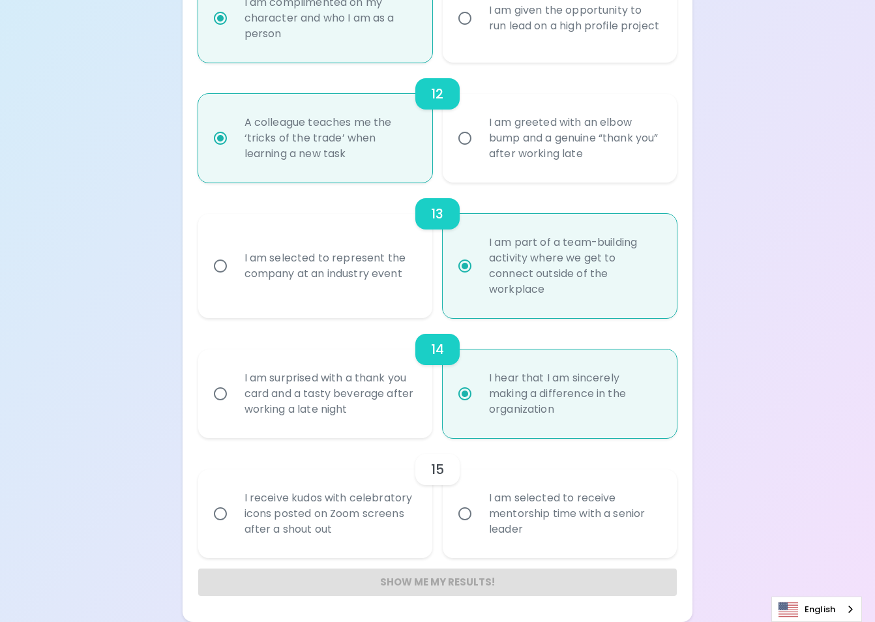
radio input "true"
click at [599, 500] on div "I am selected to receive mentorship time with a senior leader" at bounding box center [574, 514] width 191 height 78
click at [479, 500] on input "I am selected to receive mentorship time with a senior leader" at bounding box center [464, 513] width 27 height 27
radio input "false"
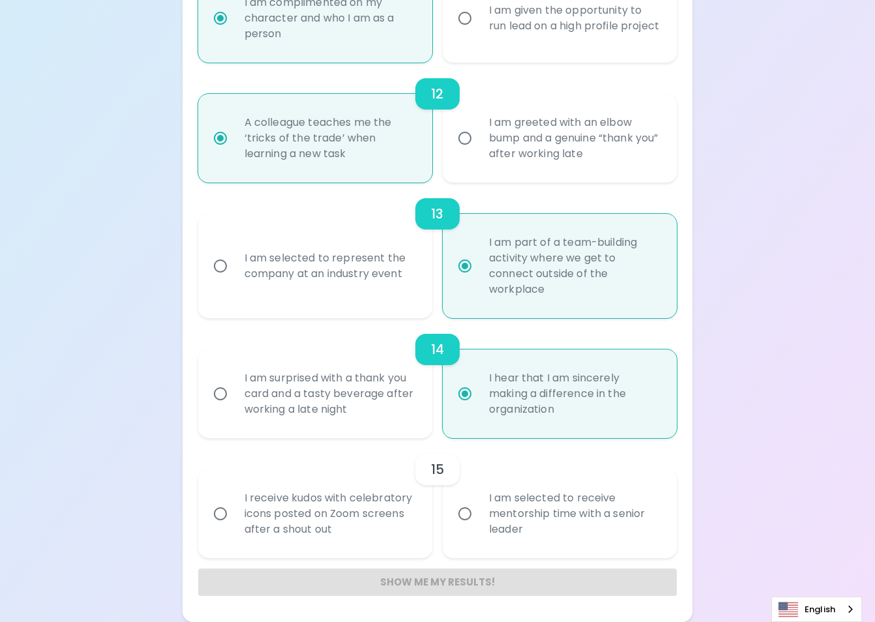
radio input "false"
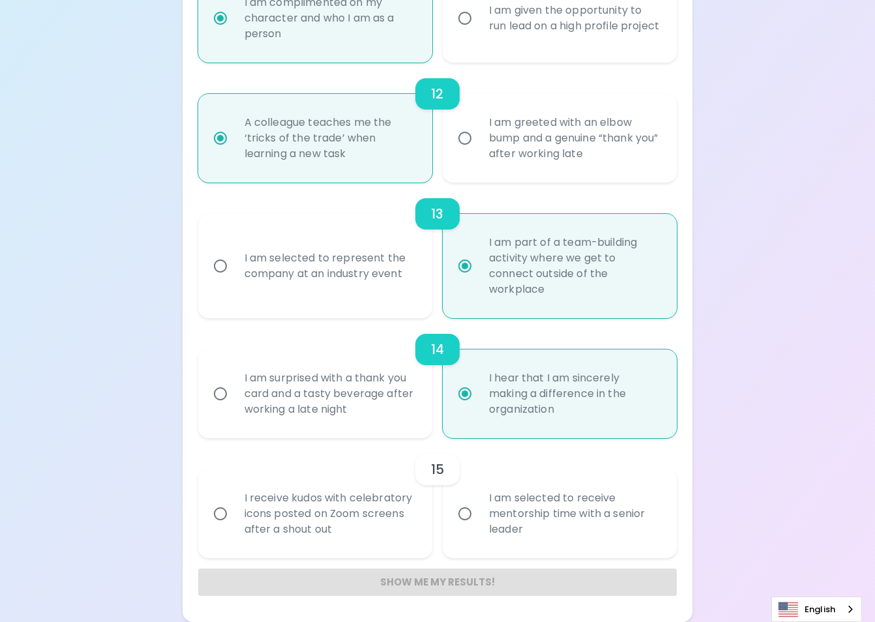
radio input "false"
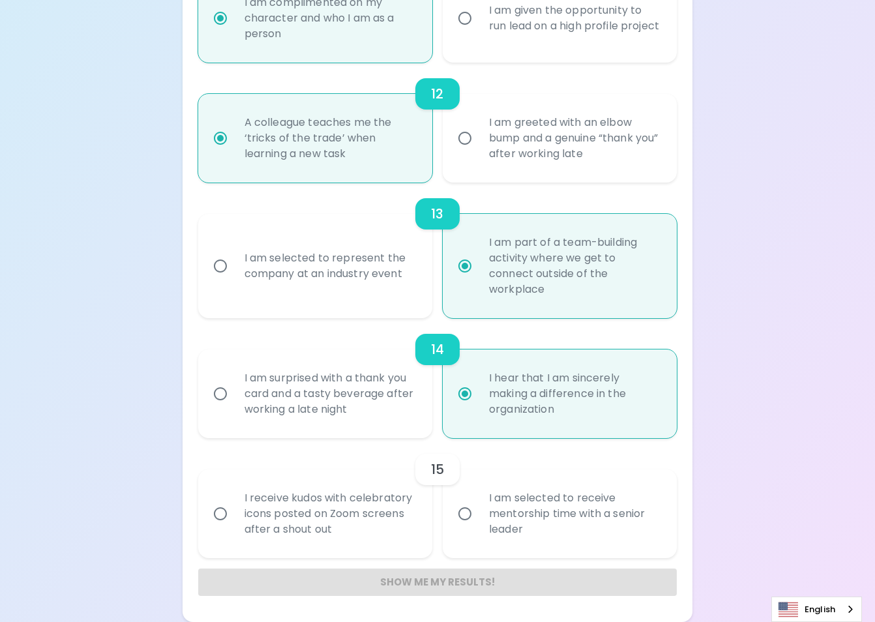
radio input "false"
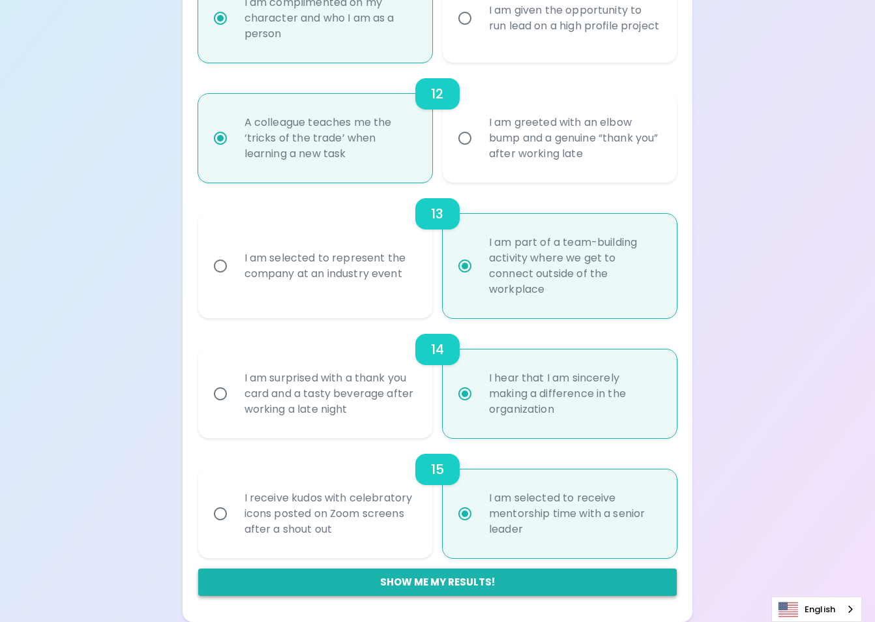
radio input "true"
click at [649, 593] on button "Show me my results!" at bounding box center [437, 582] width 479 height 27
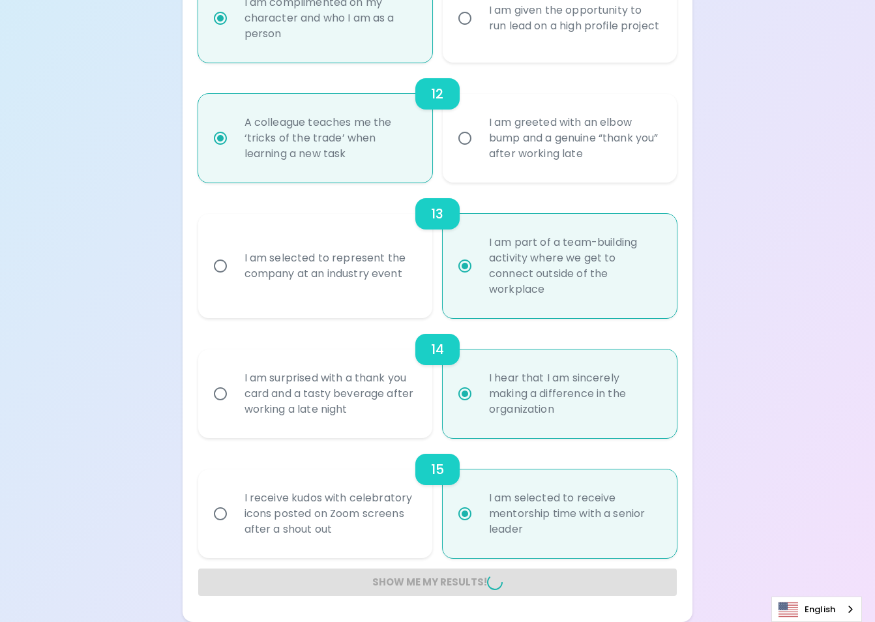
radio input "false"
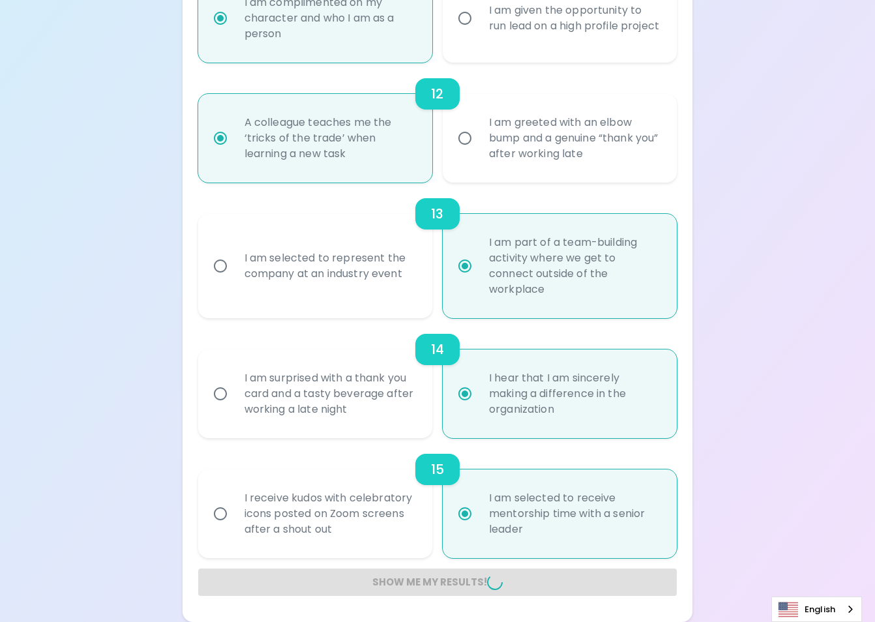
radio input "false"
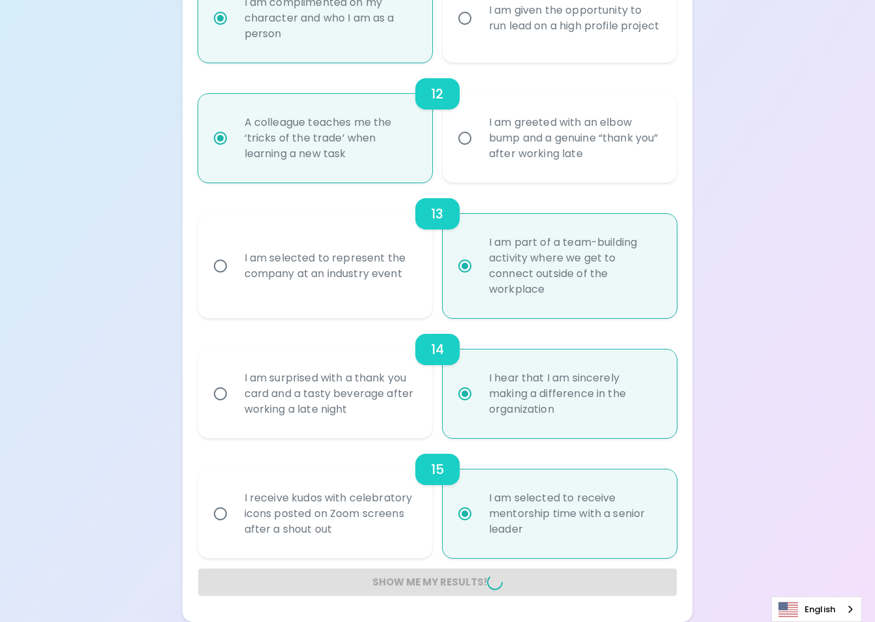
radio input "false"
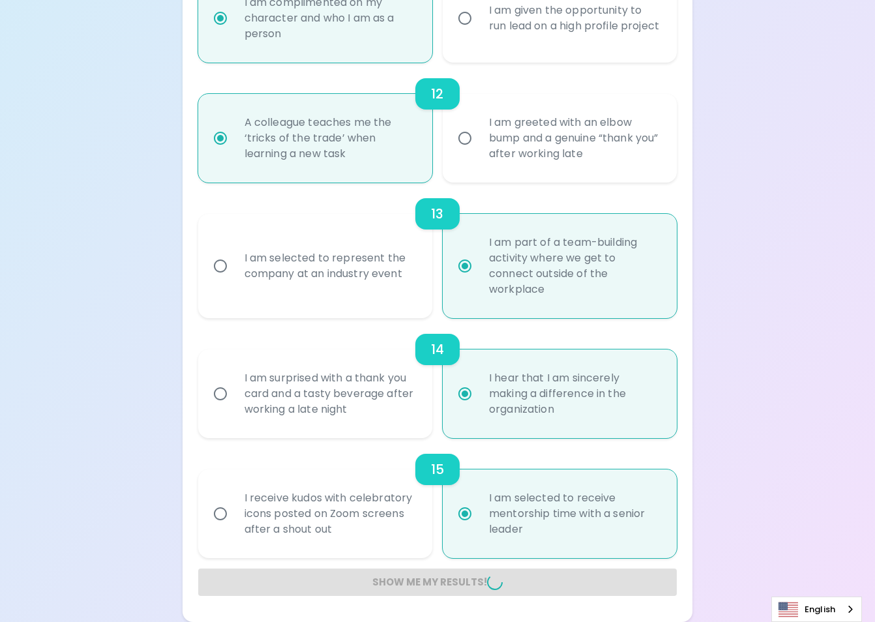
radio input "false"
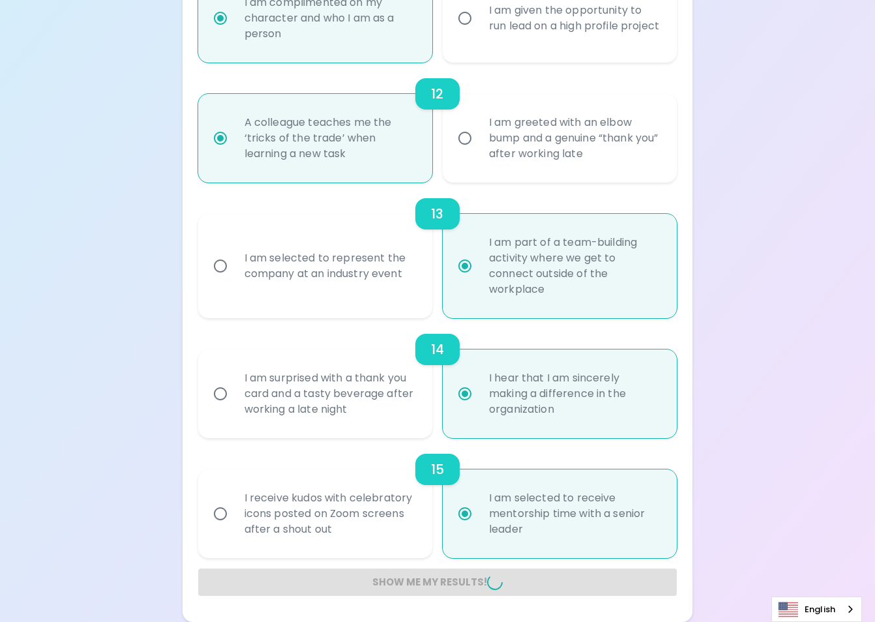
radio input "false"
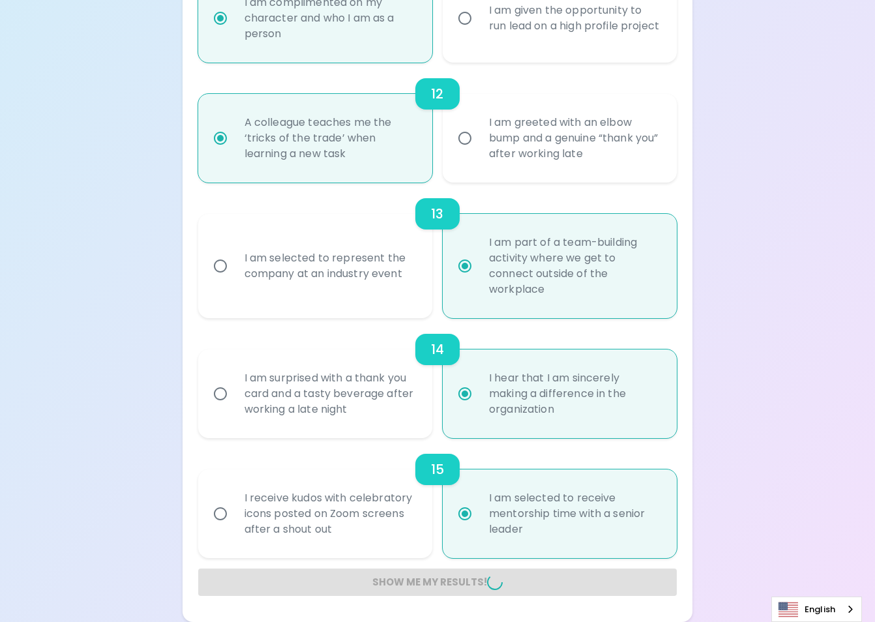
radio input "false"
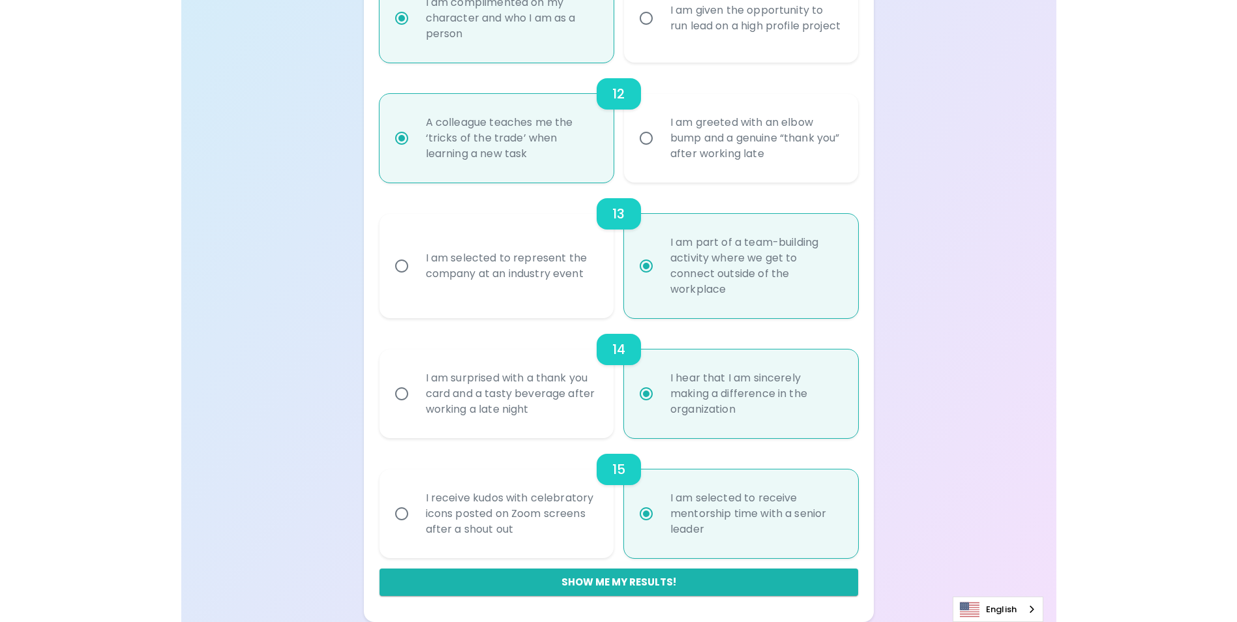
scroll to position [200, 0]
